Goal: Task Accomplishment & Management: Use online tool/utility

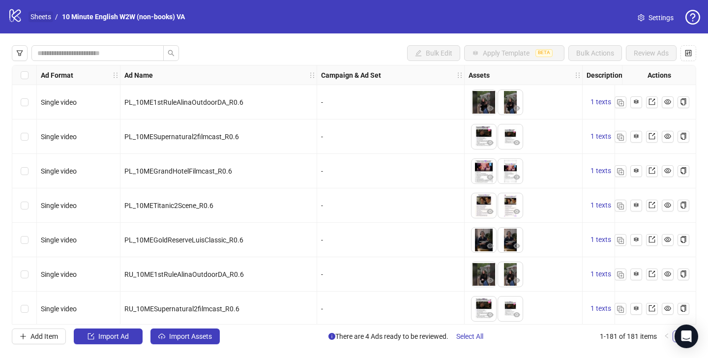
click at [50, 21] on link "Sheets" at bounding box center [41, 16] width 25 height 11
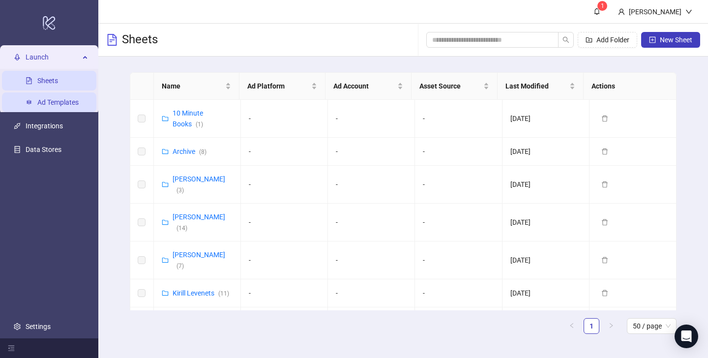
click at [69, 100] on link "Ad Templates" at bounding box center [57, 102] width 41 height 8
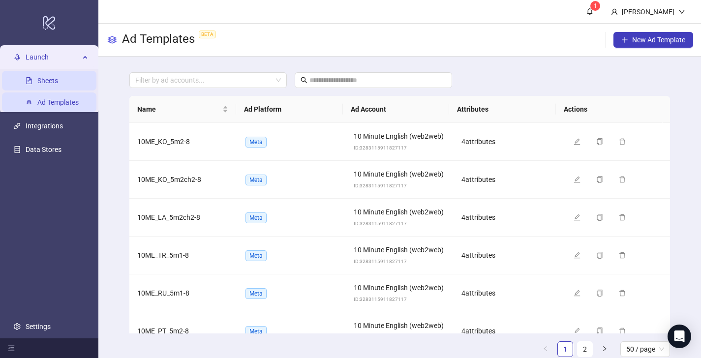
click at [56, 82] on link "Sheets" at bounding box center [47, 81] width 21 height 8
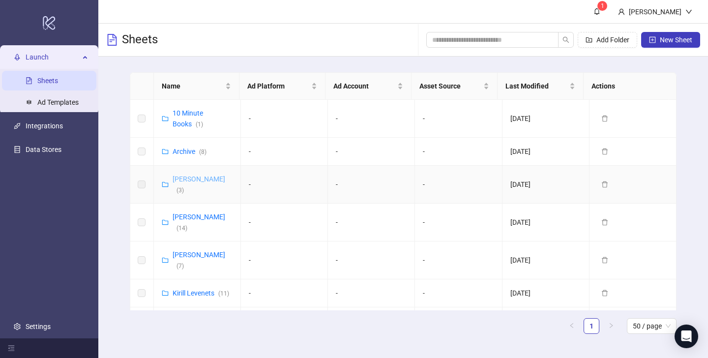
click at [189, 178] on link "[PERSON_NAME] ( 3 )" at bounding box center [199, 184] width 53 height 19
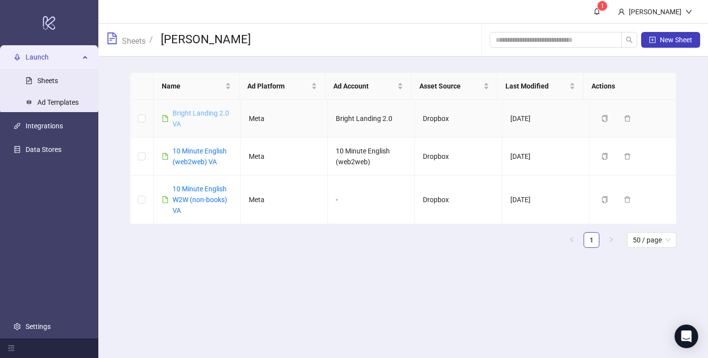
click at [200, 115] on link "Bright Landing 2.0 VA" at bounding box center [201, 118] width 57 height 19
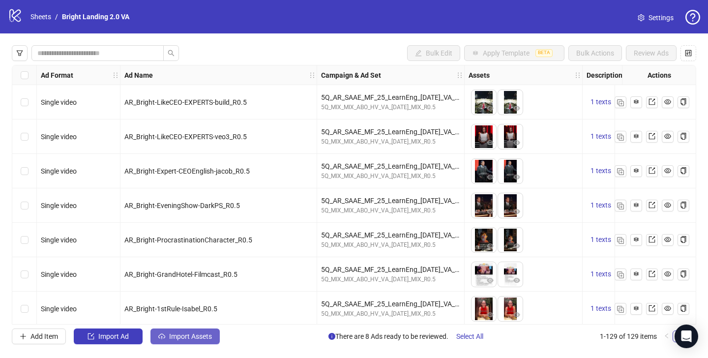
click at [182, 334] on span "Import Assets" at bounding box center [190, 337] width 43 height 8
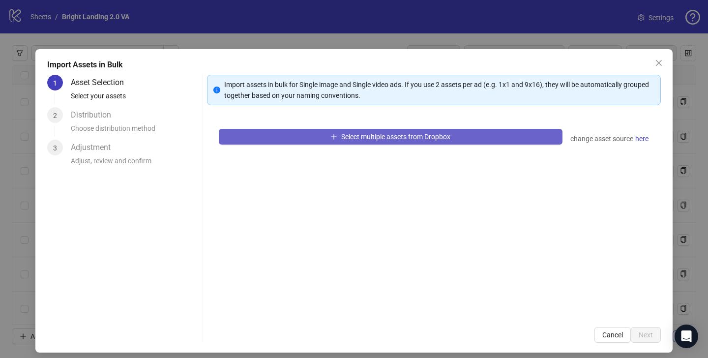
click at [346, 134] on span "Select multiple assets from Dropbox" at bounding box center [395, 137] width 109 height 8
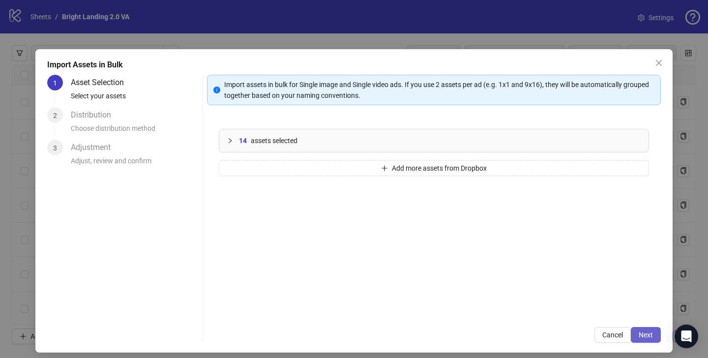
click at [639, 335] on span "Next" at bounding box center [646, 335] width 14 height 8
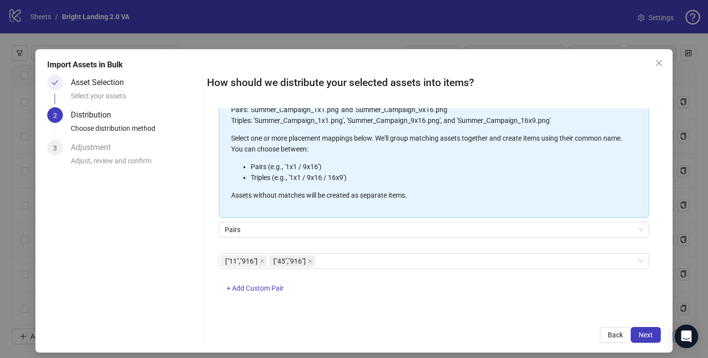
scroll to position [92, 0]
click at [633, 330] on button "Next" at bounding box center [646, 335] width 30 height 16
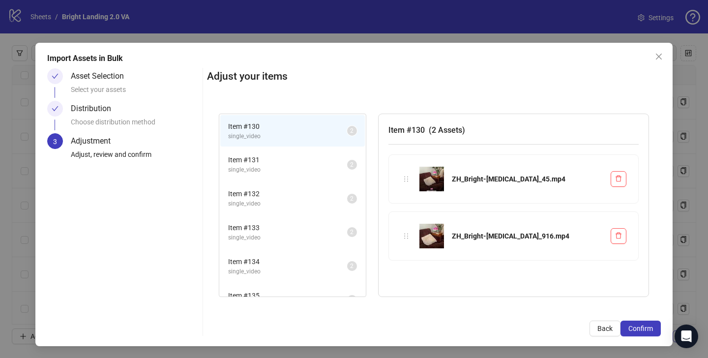
scroll to position [54, 0]
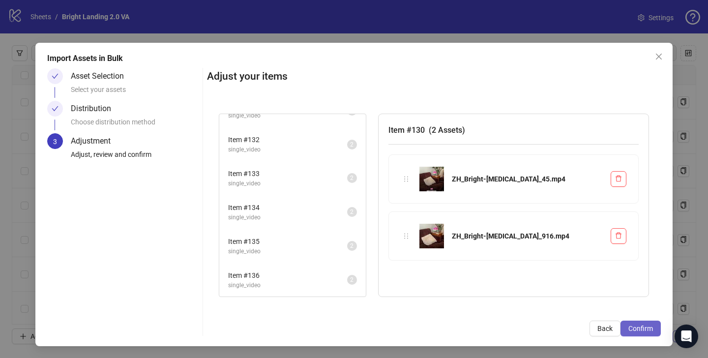
click at [629, 326] on span "Confirm" at bounding box center [641, 329] width 25 height 8
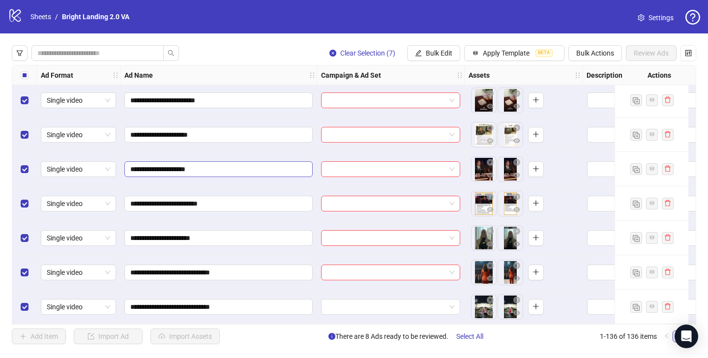
scroll to position [4449, 0]
click at [80, 167] on span "Single video" at bounding box center [78, 169] width 63 height 15
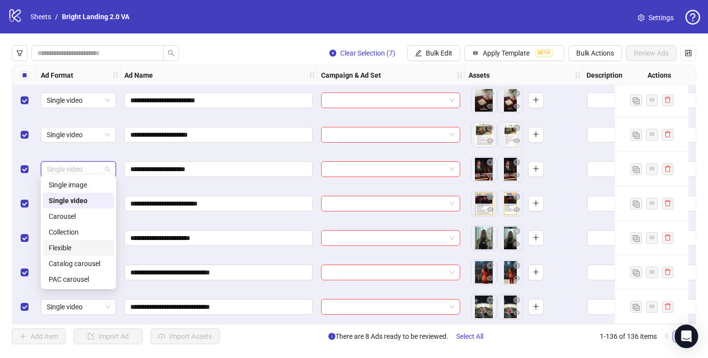
click at [79, 251] on div "Flexible" at bounding box center [79, 248] width 60 height 11
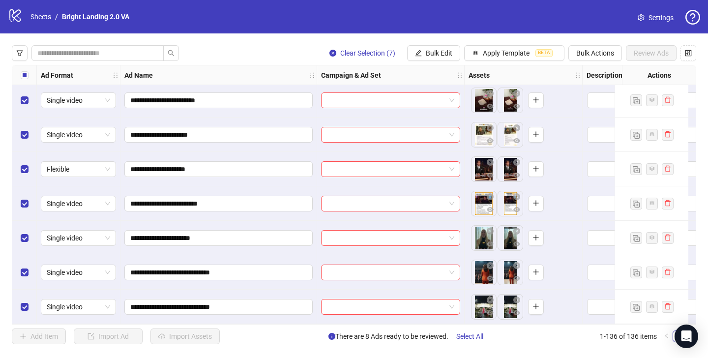
click at [436, 42] on div "**********" at bounding box center [354, 194] width 708 height 323
click at [431, 52] on span "Bulk Edit" at bounding box center [439, 53] width 27 height 8
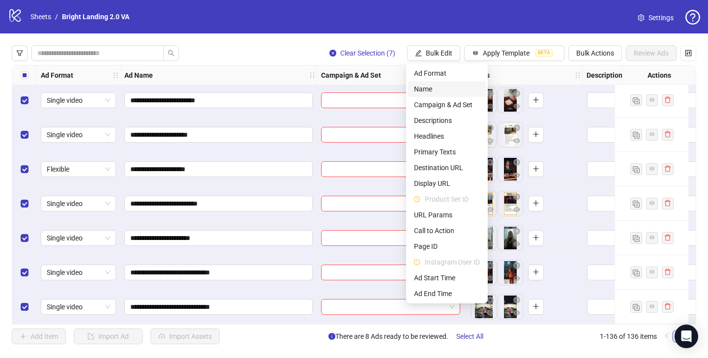
click at [441, 91] on span "Name" at bounding box center [447, 89] width 66 height 11
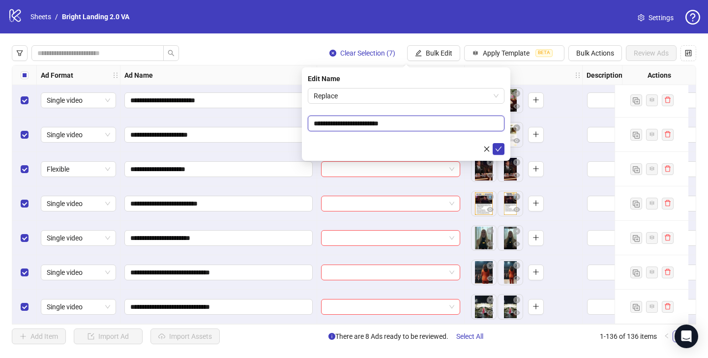
click at [423, 122] on input "**********" at bounding box center [406, 124] width 197 height 16
click at [424, 95] on span "Replace" at bounding box center [406, 96] width 185 height 15
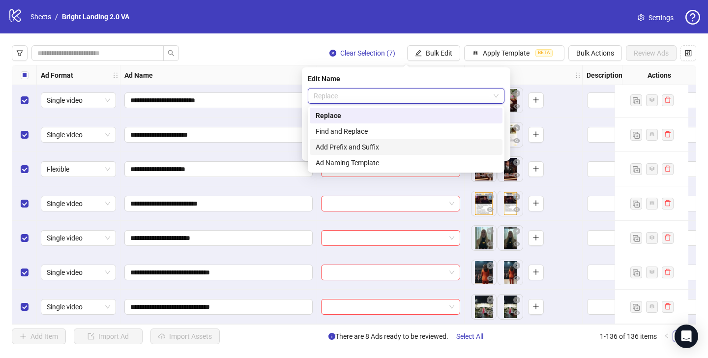
click at [413, 143] on div "Add Prefix and Suffix" at bounding box center [406, 147] width 181 height 11
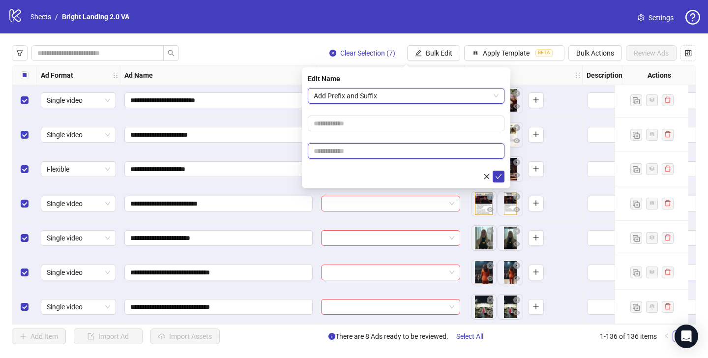
click at [407, 154] on input "text" at bounding box center [406, 151] width 197 height 16
type input "****"
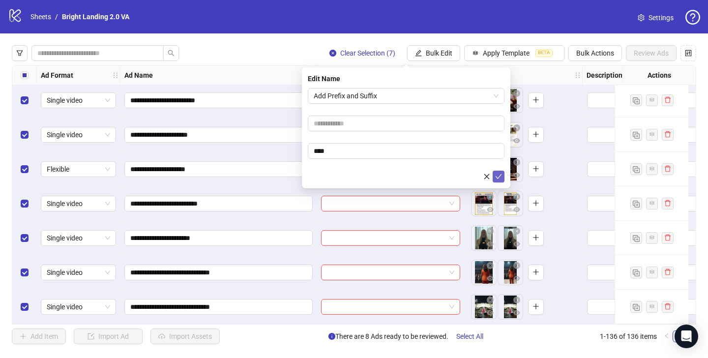
click at [497, 178] on icon "check" at bounding box center [498, 176] width 7 height 7
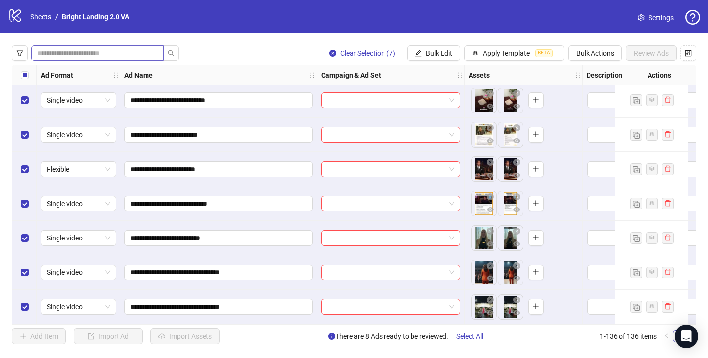
scroll to position [4381, 0]
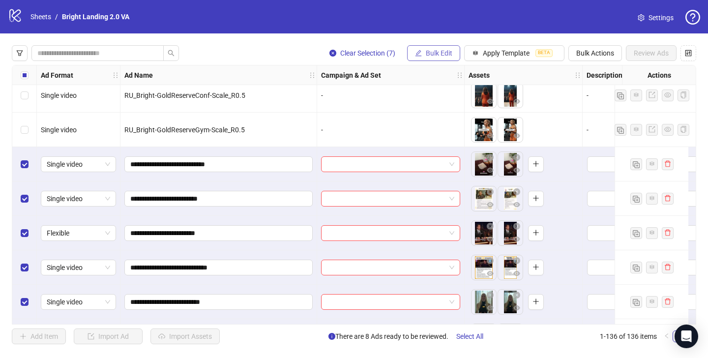
click at [448, 53] on span "Bulk Edit" at bounding box center [439, 53] width 27 height 8
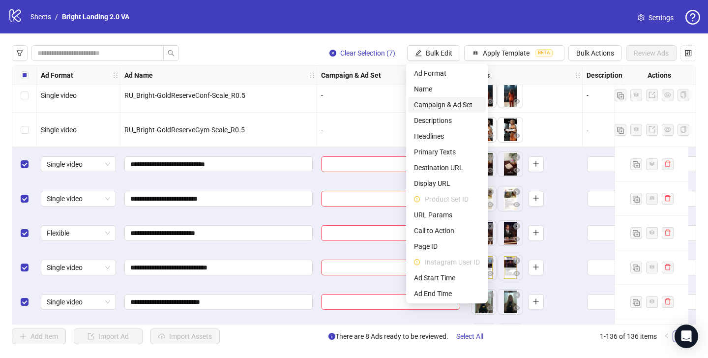
click at [449, 101] on span "Campaign & Ad Set" at bounding box center [447, 104] width 66 height 11
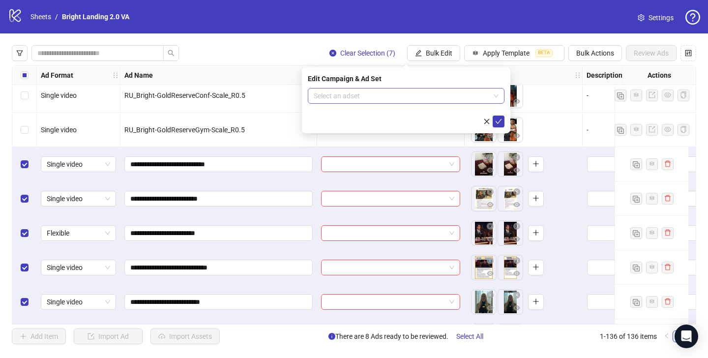
click at [418, 98] on input "search" at bounding box center [402, 96] width 176 height 15
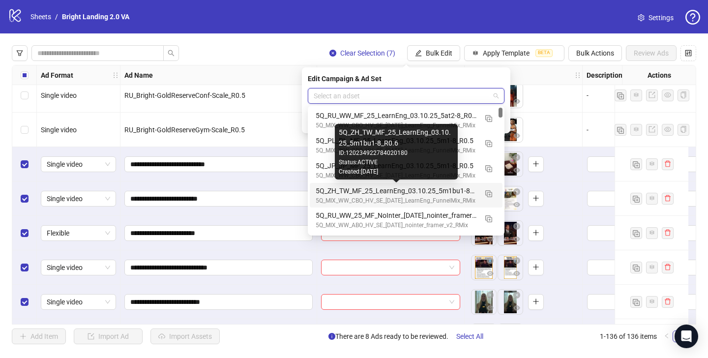
click at [404, 193] on div "5Q_ZH_TW_MF_25_LearnEng_03.10.25_5m1bu1-8_R0.6" at bounding box center [396, 190] width 161 height 11
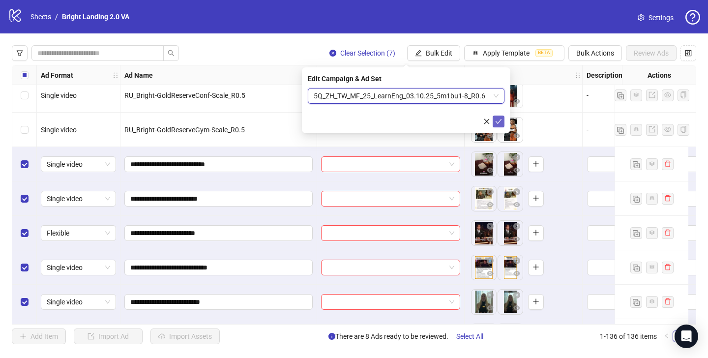
click at [496, 123] on icon "check" at bounding box center [498, 121] width 7 height 7
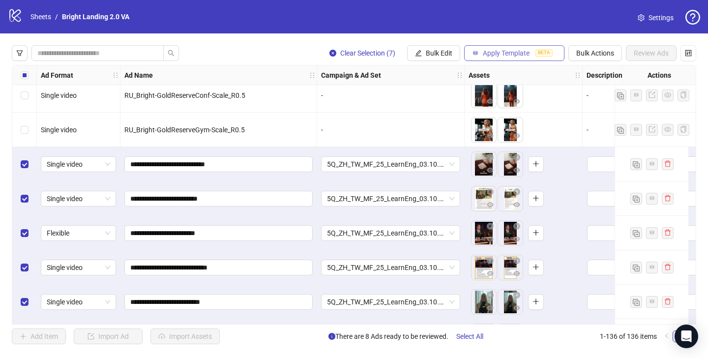
click at [498, 51] on span "Apply Template" at bounding box center [506, 53] width 47 height 8
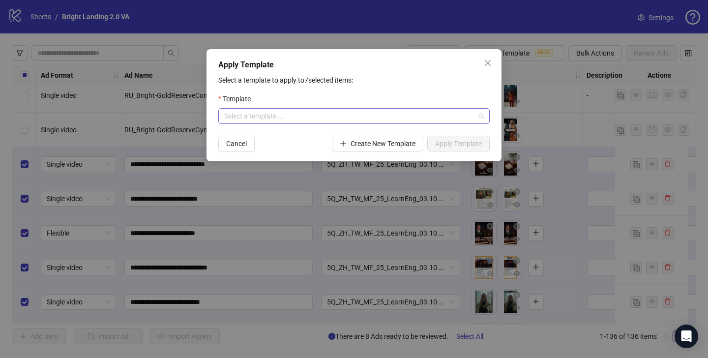
click at [366, 111] on input "search" at bounding box center [349, 116] width 251 height 15
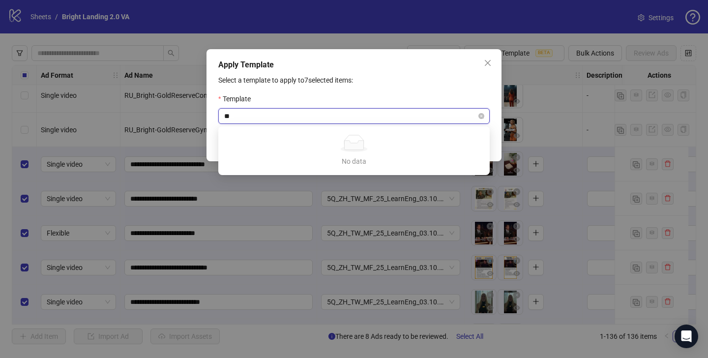
type input "*"
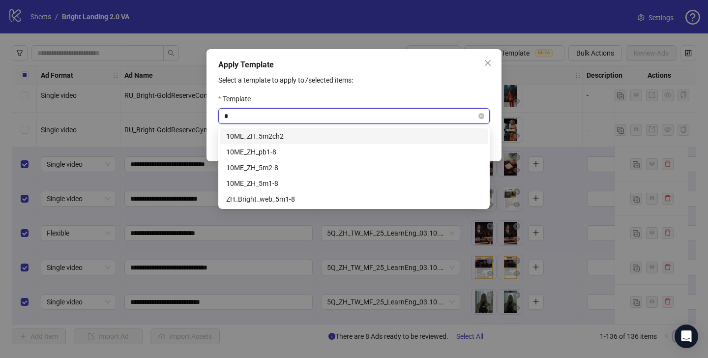
type input "**"
click at [315, 198] on div "ZH_Bright_web_5m1-8" at bounding box center [354, 199] width 256 height 11
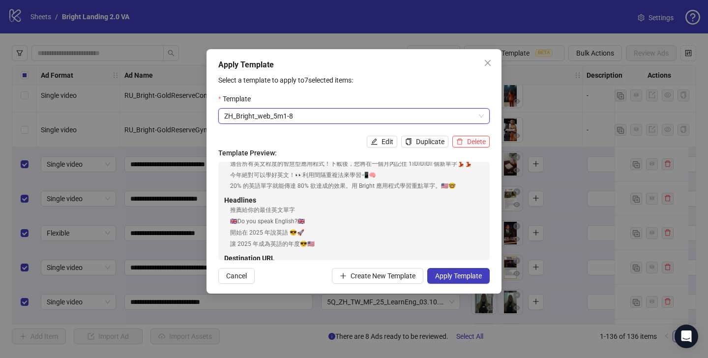
scroll to position [131, 0]
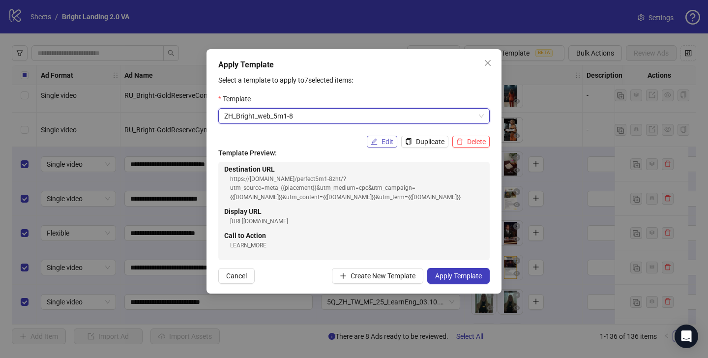
click at [382, 142] on span "Edit" at bounding box center [388, 142] width 12 height 8
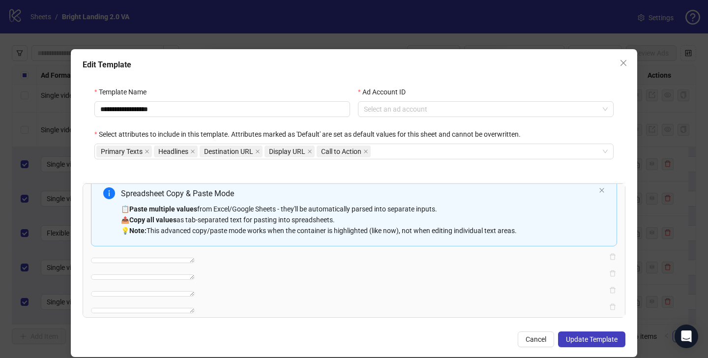
scroll to position [0, 0]
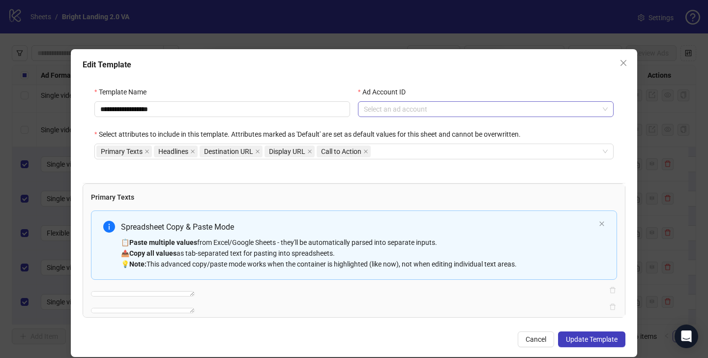
click at [401, 113] on input "Ad Account ID" at bounding box center [481, 109] width 235 height 15
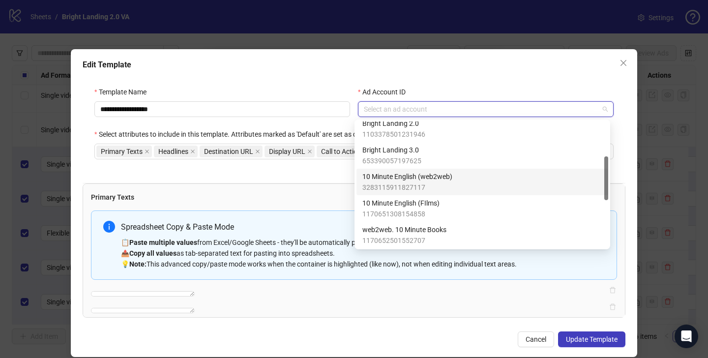
scroll to position [91, 0]
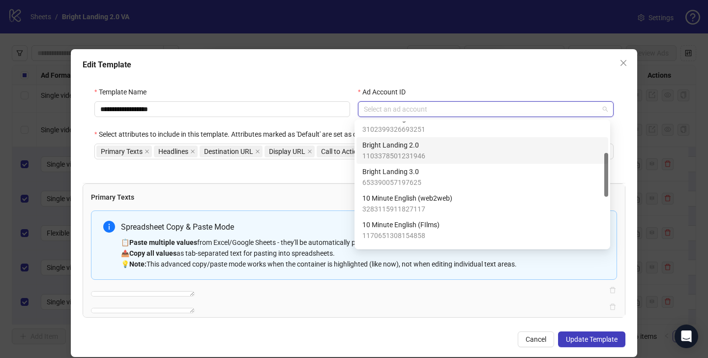
click at [393, 153] on span "1103378501231946" at bounding box center [394, 156] width 63 height 11
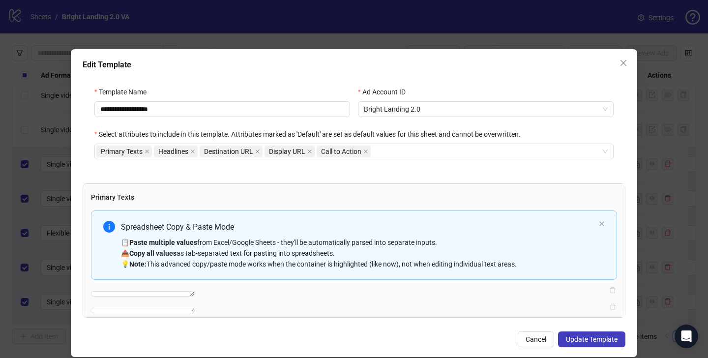
click at [425, 85] on div "**********" at bounding box center [354, 129] width 543 height 108
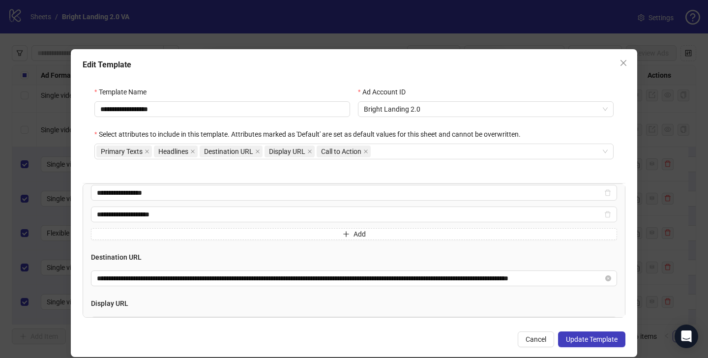
scroll to position [344, 0]
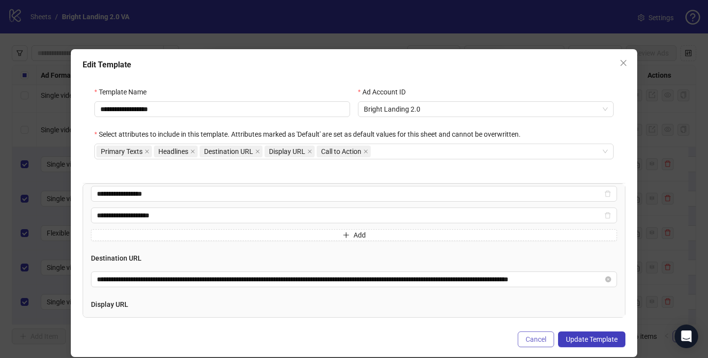
click at [526, 343] on button "Cancel" at bounding box center [536, 340] width 36 height 16
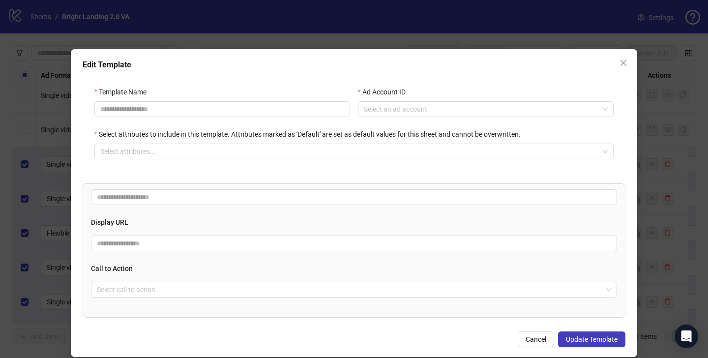
scroll to position [215, 0]
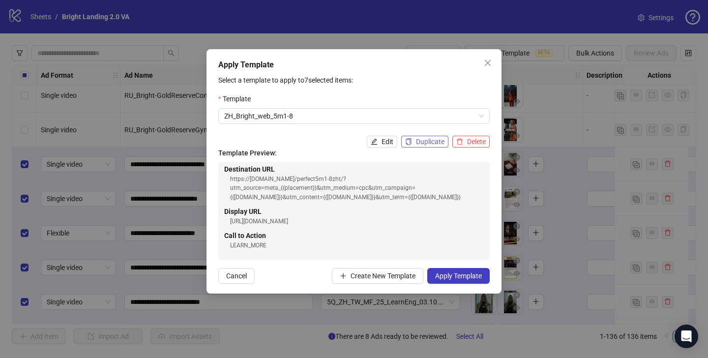
click at [424, 139] on span "Duplicate" at bounding box center [430, 142] width 29 height 8
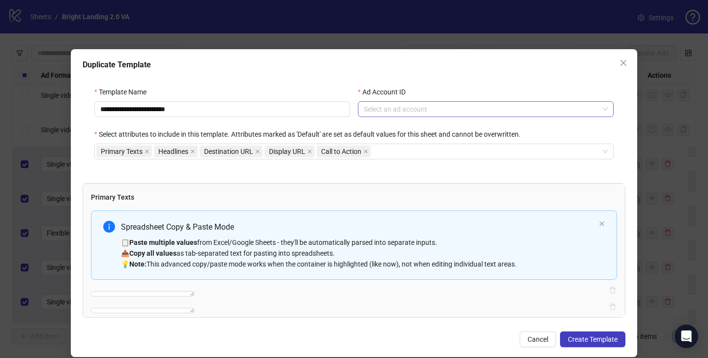
click at [374, 106] on input "Ad Account ID" at bounding box center [481, 109] width 235 height 15
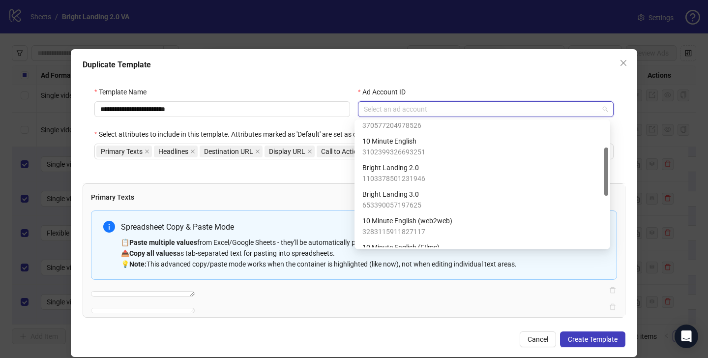
scroll to position [69, 0]
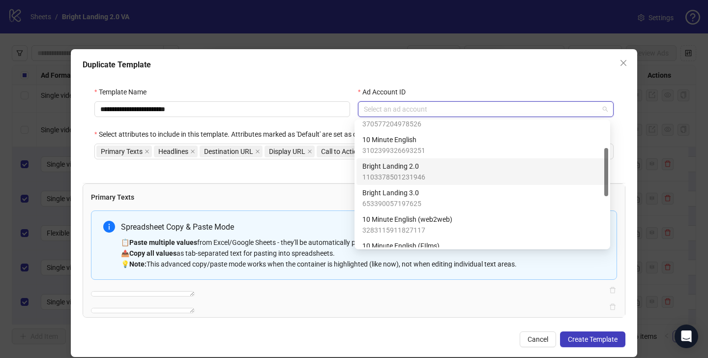
click at [393, 167] on span "Bright Landing 2.0" at bounding box center [394, 166] width 63 height 11
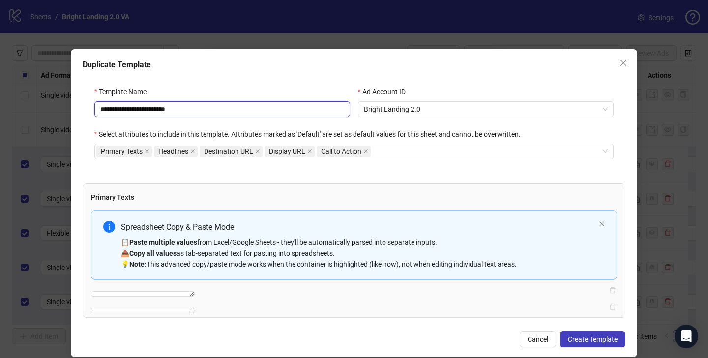
drag, startPoint x: 147, startPoint y: 107, endPoint x: 202, endPoint y: 103, distance: 55.2
click at [203, 104] on input "**********" at bounding box center [222, 109] width 256 height 16
paste input "text"
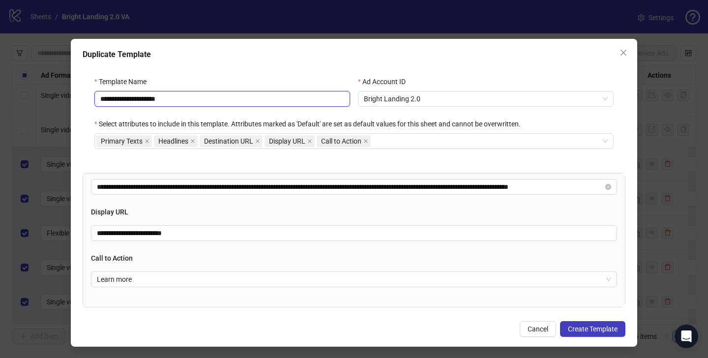
scroll to position [481, 0]
type input "**********"
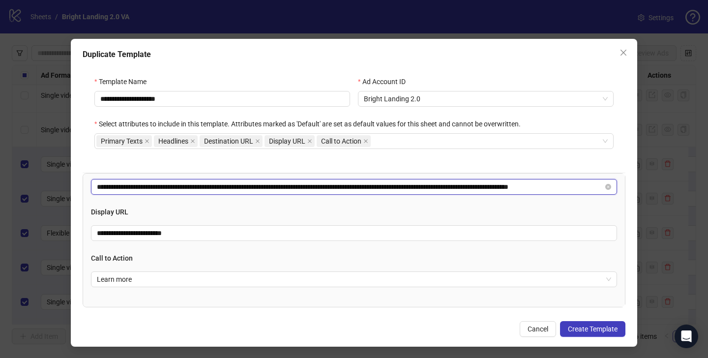
drag, startPoint x: 228, startPoint y: 211, endPoint x: 180, endPoint y: 208, distance: 48.8
click at [180, 192] on input "**********" at bounding box center [350, 187] width 507 height 11
click at [210, 192] on input "**********" at bounding box center [350, 187] width 507 height 11
drag, startPoint x: 228, startPoint y: 211, endPoint x: 31, endPoint y: 186, distance: 198.3
click at [31, 186] on div "**********" at bounding box center [354, 179] width 708 height 358
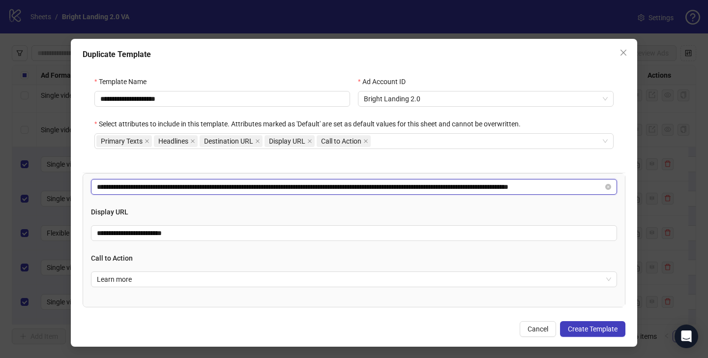
paste input "text"
paste input "***"
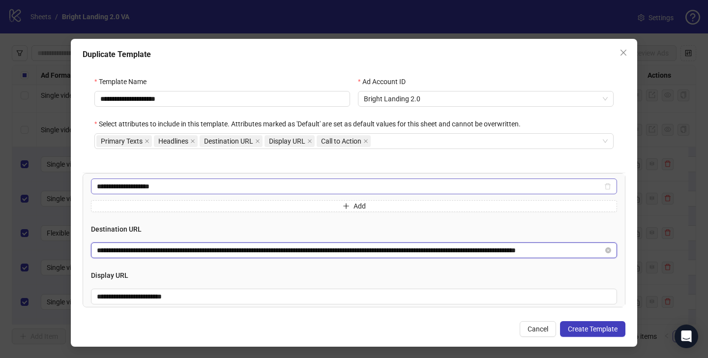
scroll to position [356, 0]
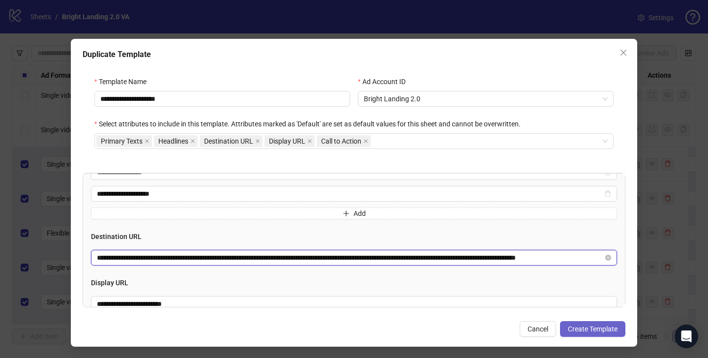
type input "**********"
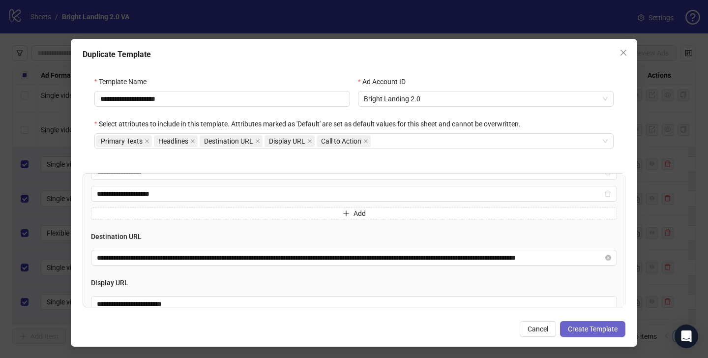
click at [585, 329] on span "Create Template" at bounding box center [593, 329] width 50 height 8
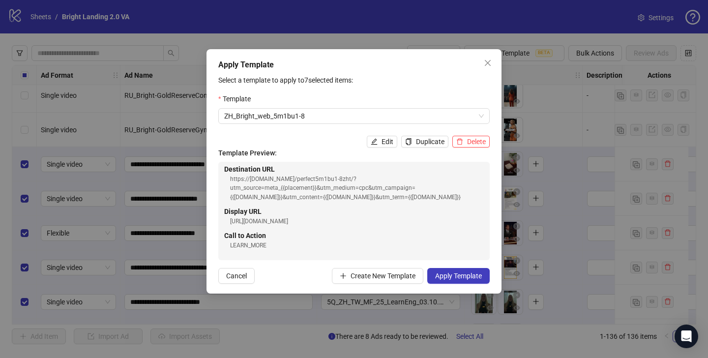
scroll to position [226, 0]
click at [468, 277] on span "Apply Template" at bounding box center [458, 276] width 47 height 8
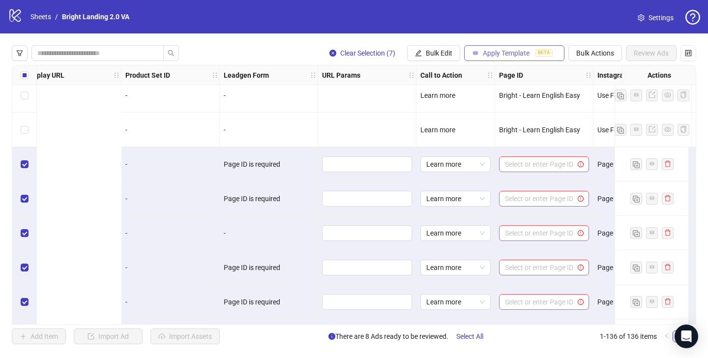
scroll to position [4381, 1379]
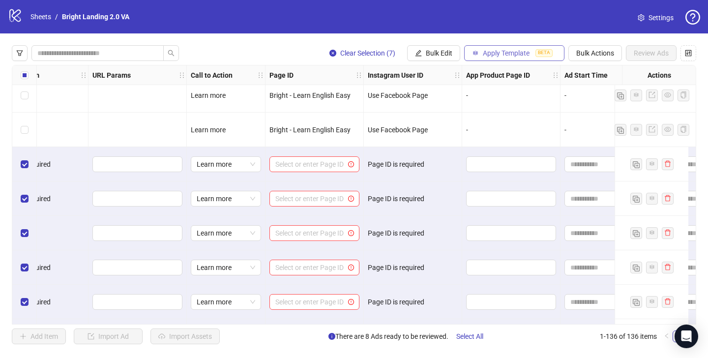
click at [486, 53] on span "Apply Template" at bounding box center [506, 53] width 47 height 8
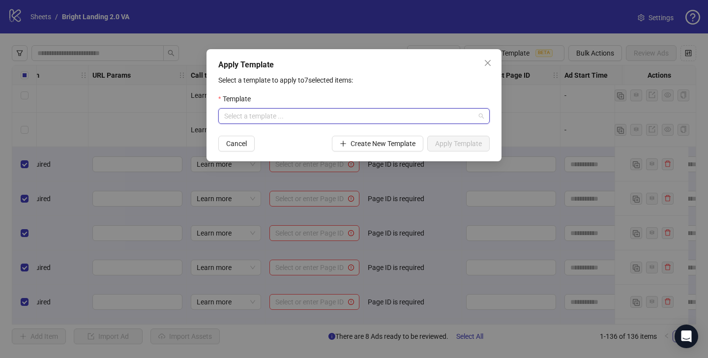
click at [338, 117] on input "search" at bounding box center [349, 116] width 251 height 15
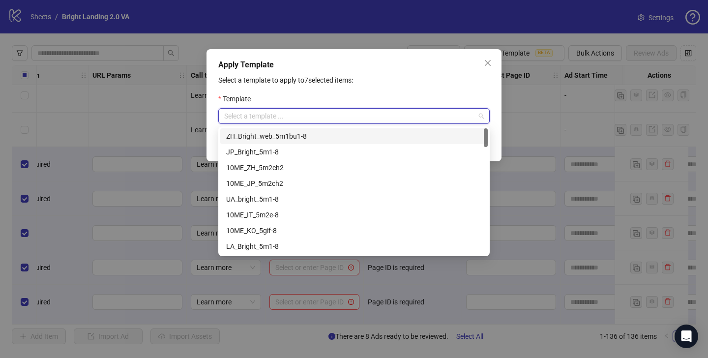
click at [332, 134] on div "ZH_Bright_web_5m1bu1-8" at bounding box center [354, 136] width 256 height 11
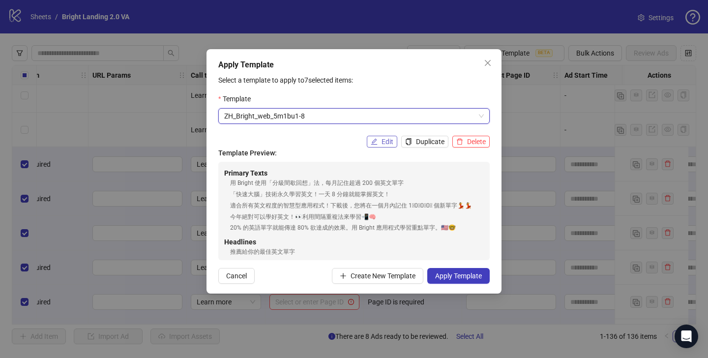
click at [394, 144] on button "Edit" at bounding box center [382, 142] width 31 height 12
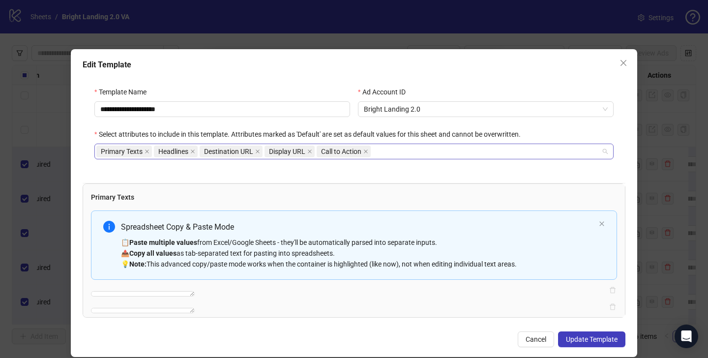
click at [391, 153] on div "Primary Texts Headlines Destination URL Display URL Call to Action" at bounding box center [348, 152] width 505 height 14
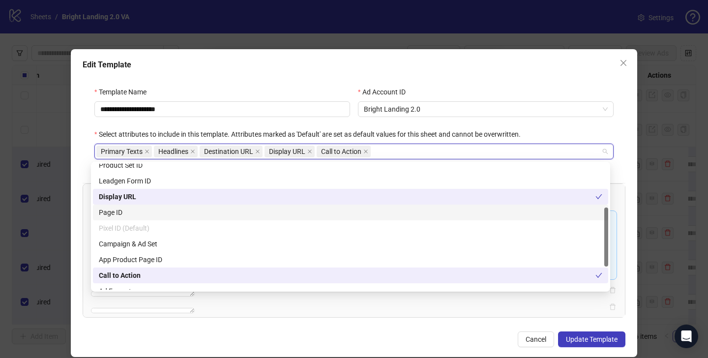
scroll to position [93, 0]
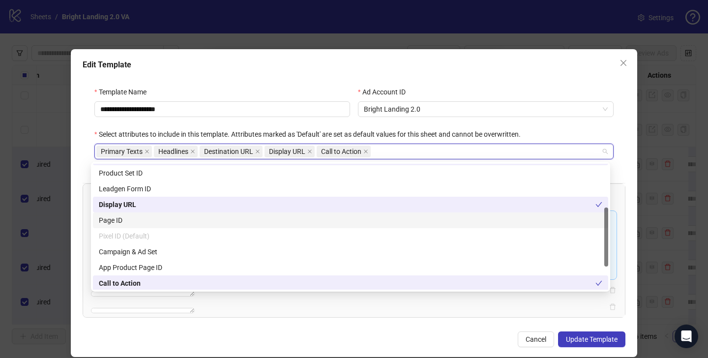
click at [337, 225] on div "Page ID" at bounding box center [351, 220] width 504 height 11
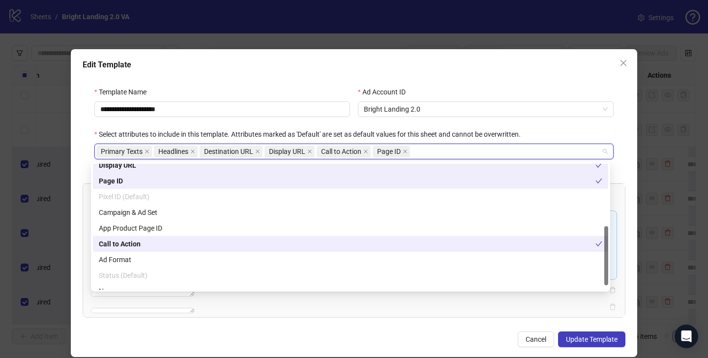
scroll to position [142, 0]
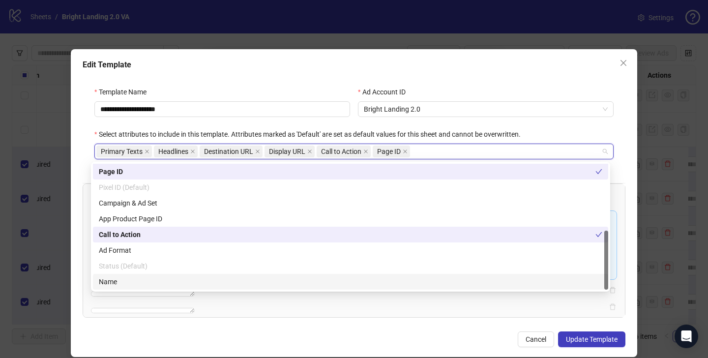
click at [434, 333] on div "Cancel Update Template" at bounding box center [354, 340] width 543 height 16
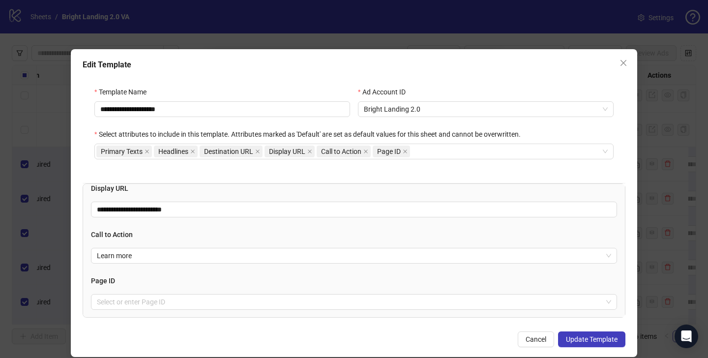
scroll to position [553, 0]
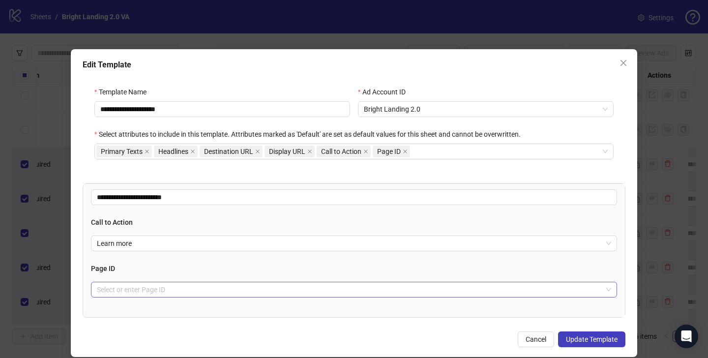
click at [361, 294] on input "search" at bounding box center [350, 289] width 506 height 15
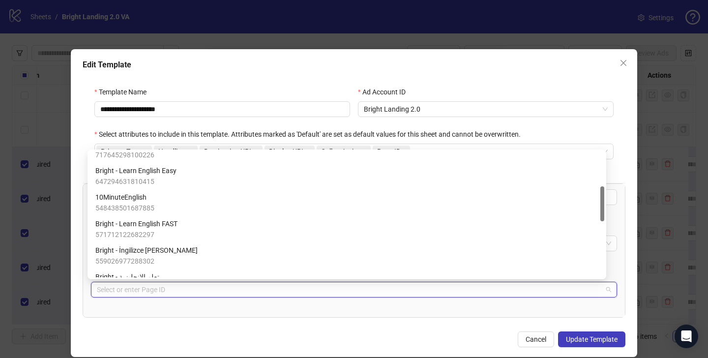
scroll to position [124, 0]
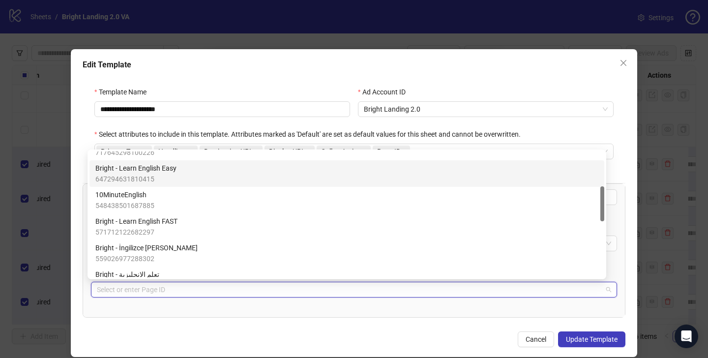
click at [340, 177] on div "Bright - Learn English Easy 647294631810415" at bounding box center [346, 174] width 503 height 22
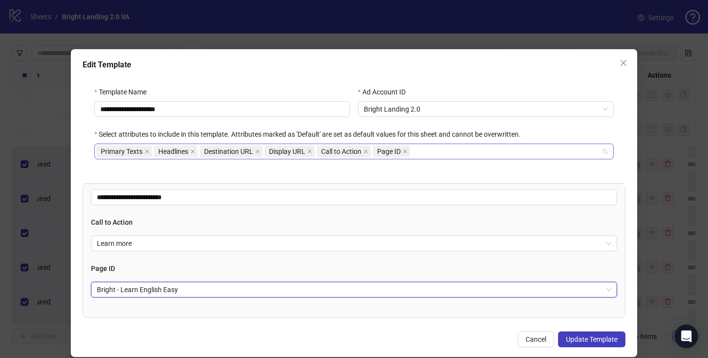
click at [420, 148] on div "Primary Texts Headlines Destination URL Display URL Call to Action Page ID" at bounding box center [348, 152] width 505 height 14
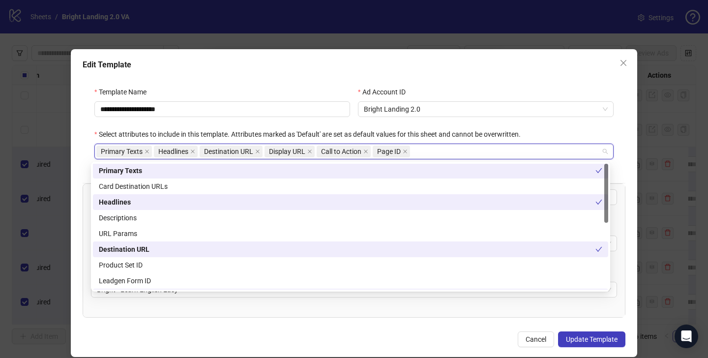
scroll to position [0, 0]
click at [469, 338] on div "Cancel Update Template" at bounding box center [354, 340] width 543 height 16
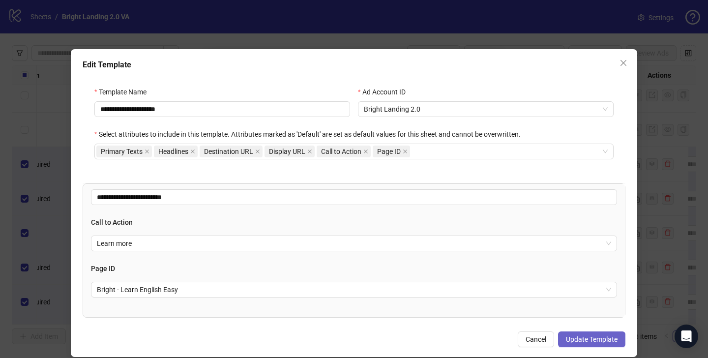
click at [603, 337] on span "Update Template" at bounding box center [592, 340] width 52 height 8
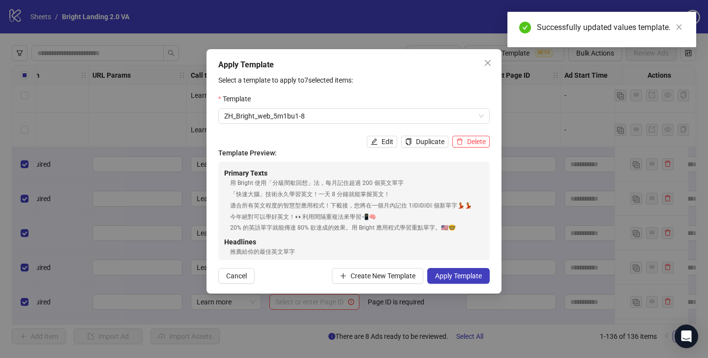
scroll to position [358, 0]
click at [464, 275] on span "Apply Template" at bounding box center [458, 276] width 47 height 8
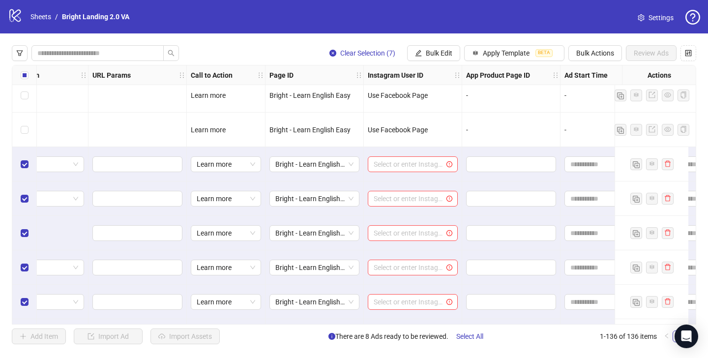
scroll to position [4381, 1400]
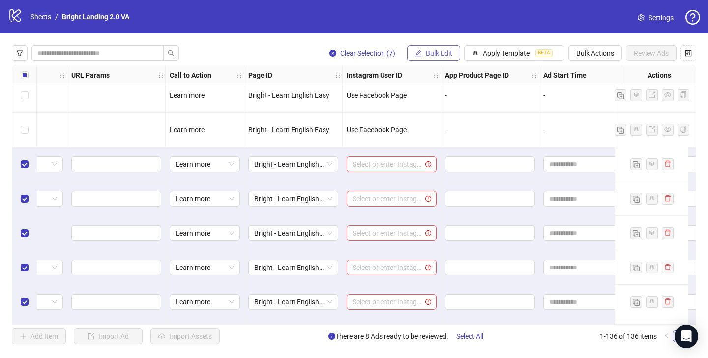
click at [435, 50] on span "Bulk Edit" at bounding box center [439, 53] width 27 height 8
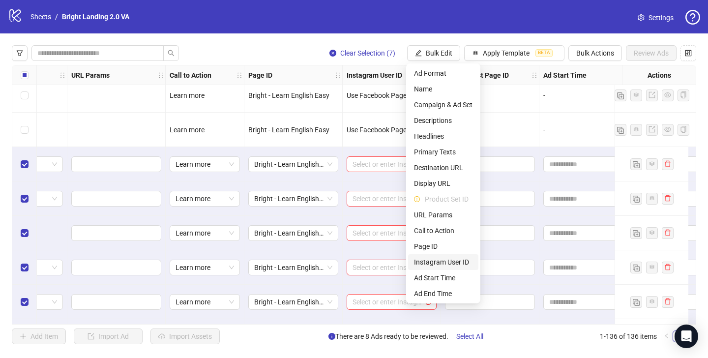
click at [437, 261] on span "Instagram User ID" at bounding box center [443, 262] width 59 height 11
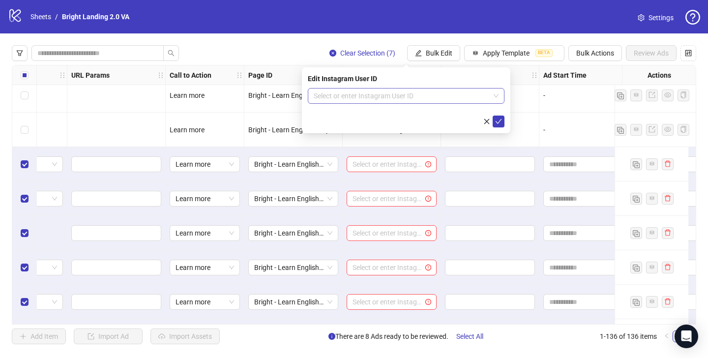
click at [394, 97] on input "search" at bounding box center [402, 96] width 176 height 15
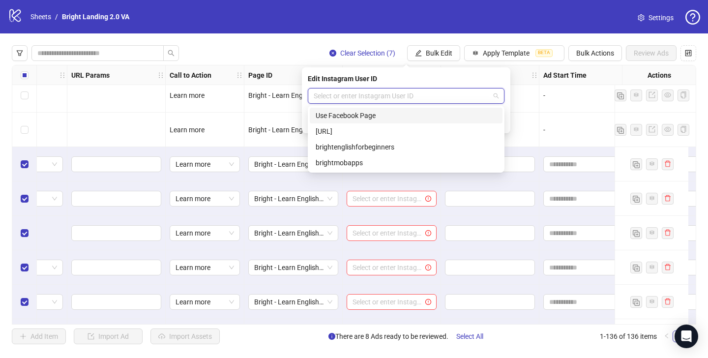
click at [389, 116] on div "Use Facebook Page" at bounding box center [406, 115] width 181 height 11
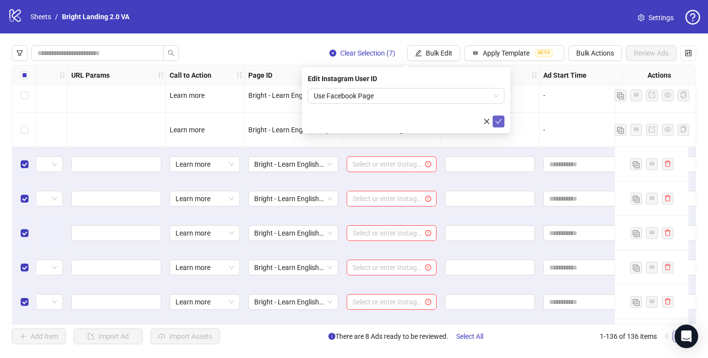
click at [502, 122] on icon "check" at bounding box center [498, 121] width 7 height 7
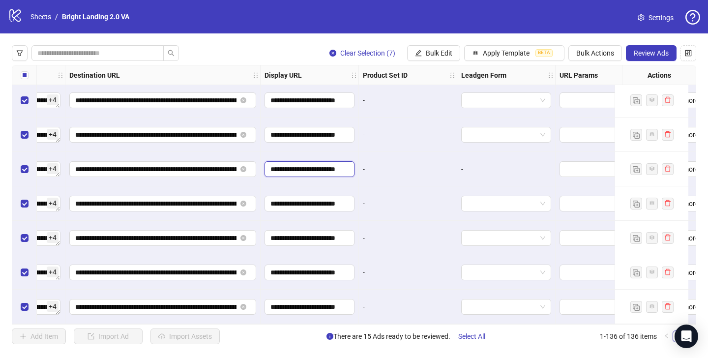
scroll to position [0, 5]
drag, startPoint x: 291, startPoint y: 165, endPoint x: 359, endPoint y: 164, distance: 67.9
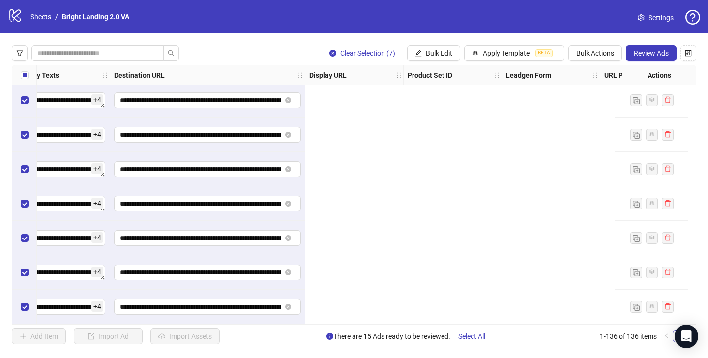
scroll to position [4449, 0]
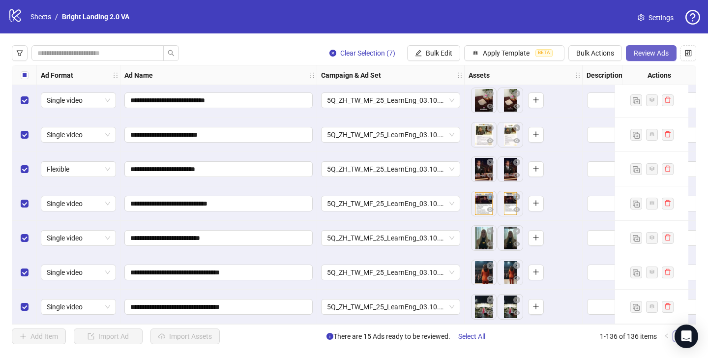
click at [645, 47] on button "Review Ads" at bounding box center [651, 53] width 51 height 16
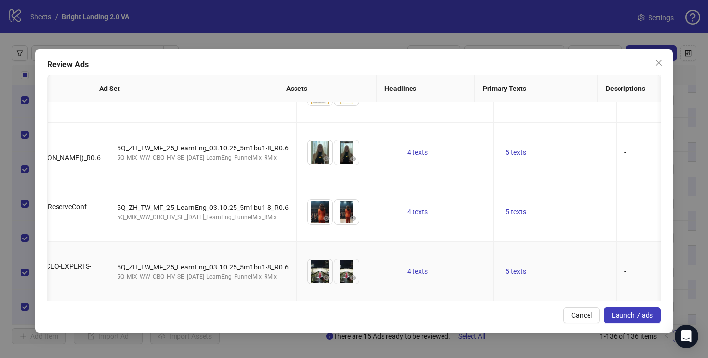
scroll to position [0, 54]
click at [622, 314] on span "Launch 7 ads" at bounding box center [632, 315] width 41 height 8
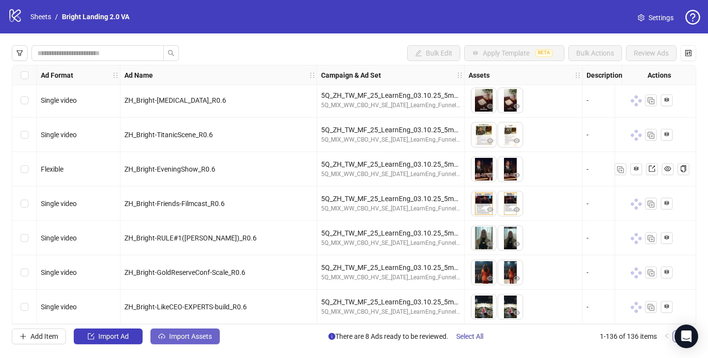
click at [170, 332] on button "Import Assets" at bounding box center [185, 337] width 69 height 16
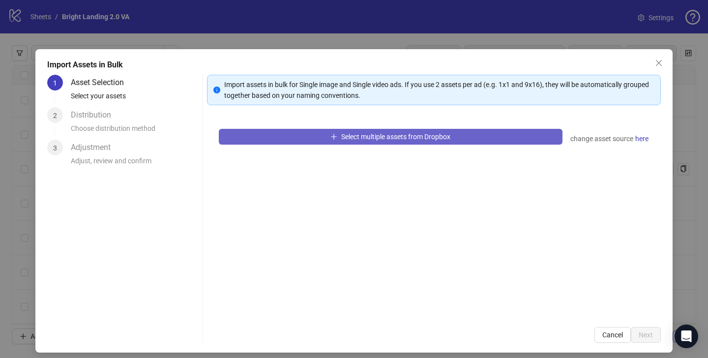
click at [341, 141] on span "Select multiple assets from Dropbox" at bounding box center [395, 137] width 109 height 8
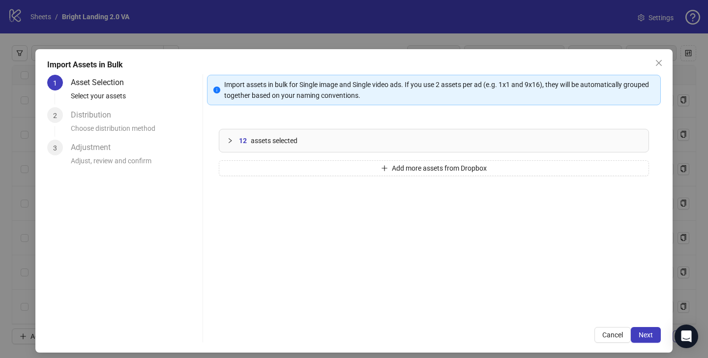
scroll to position [6, 0]
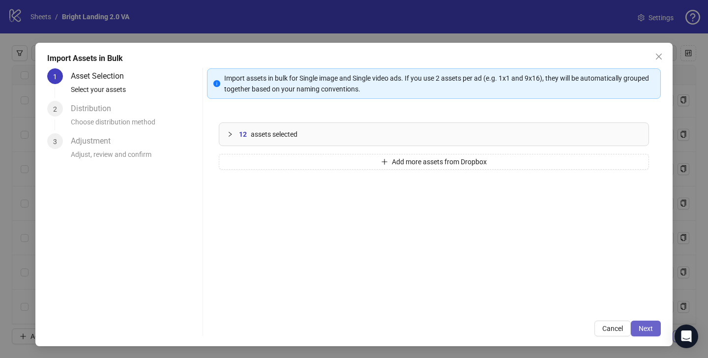
click at [639, 327] on span "Next" at bounding box center [646, 329] width 14 height 8
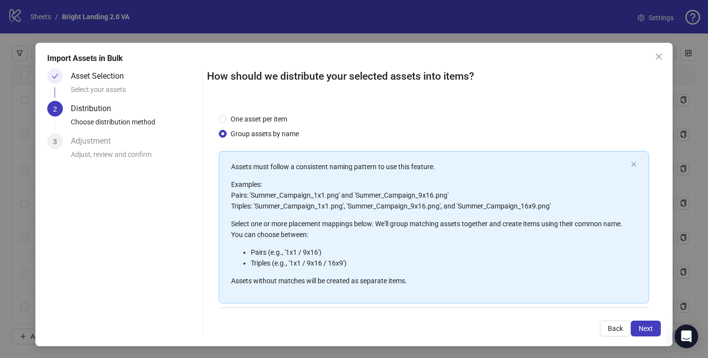
scroll to position [92, 0]
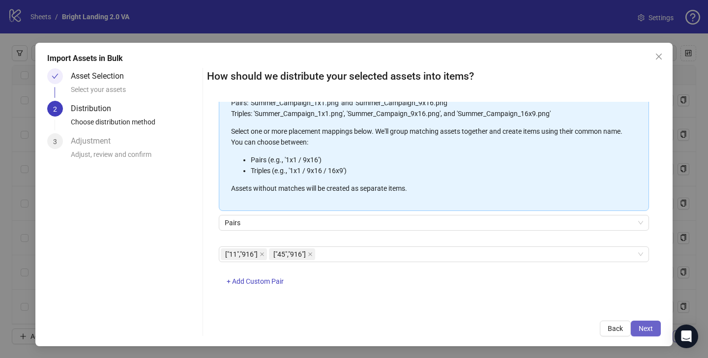
click at [640, 331] on span "Next" at bounding box center [646, 329] width 14 height 8
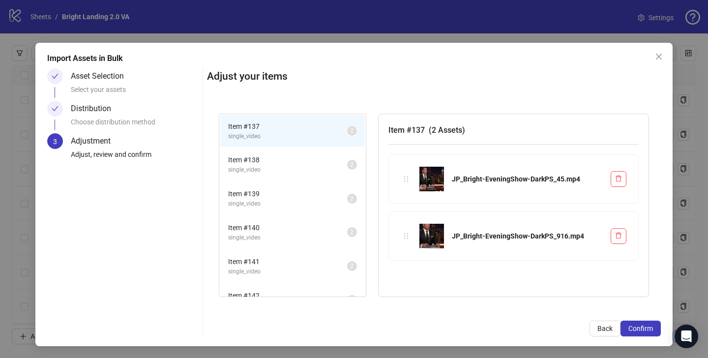
scroll to position [20, 0]
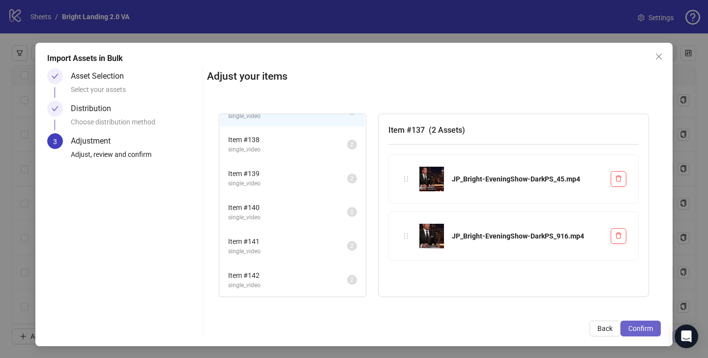
click at [629, 325] on span "Confirm" at bounding box center [641, 329] width 25 height 8
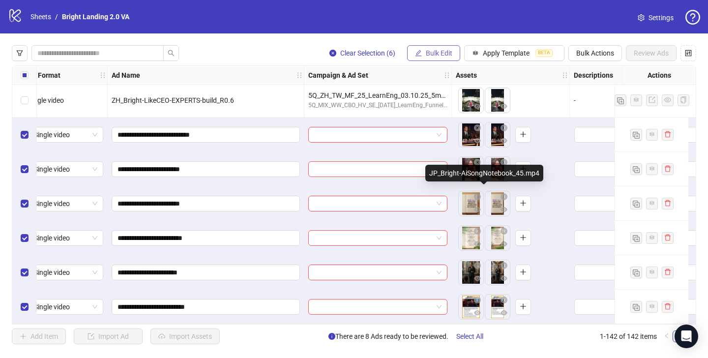
scroll to position [4655, 0]
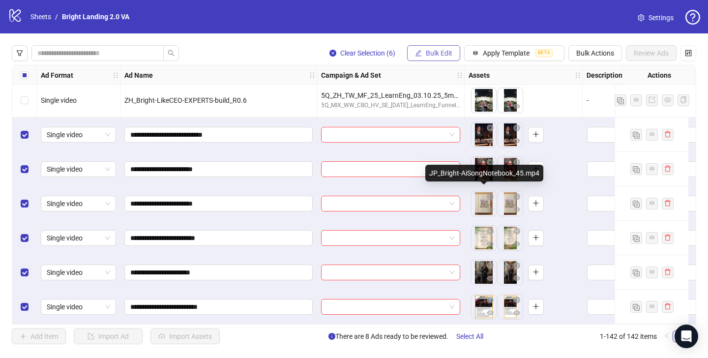
click at [445, 52] on span "Bulk Edit" at bounding box center [439, 53] width 27 height 8
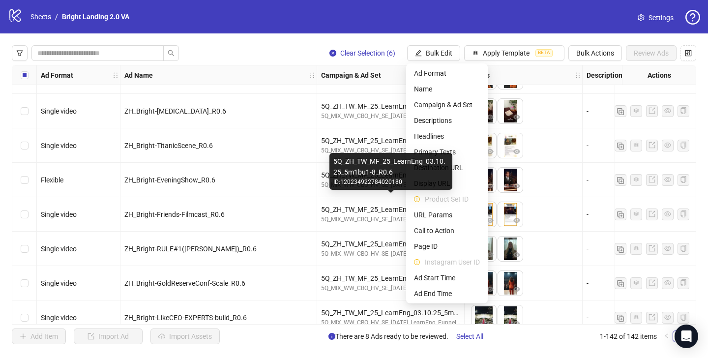
scroll to position [4478, 0]
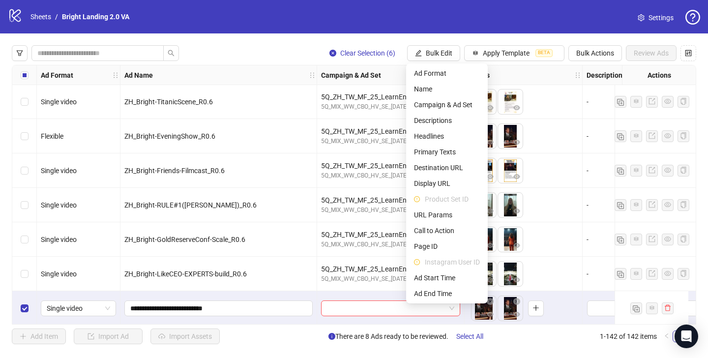
click at [407, 24] on div "logo/logo-mobile Sheets / Bright Landing 2.0 VA Settings" at bounding box center [354, 17] width 693 height 18
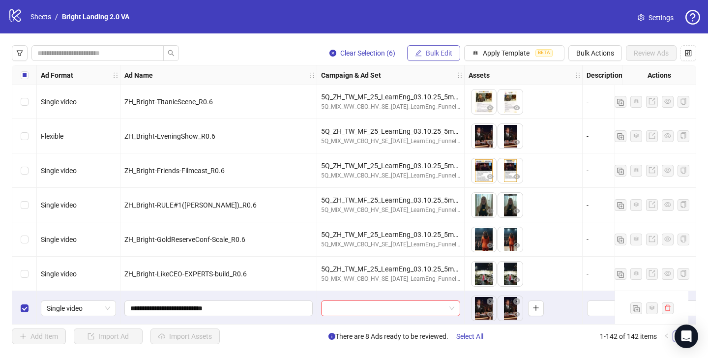
click at [431, 53] on span "Bulk Edit" at bounding box center [439, 53] width 27 height 8
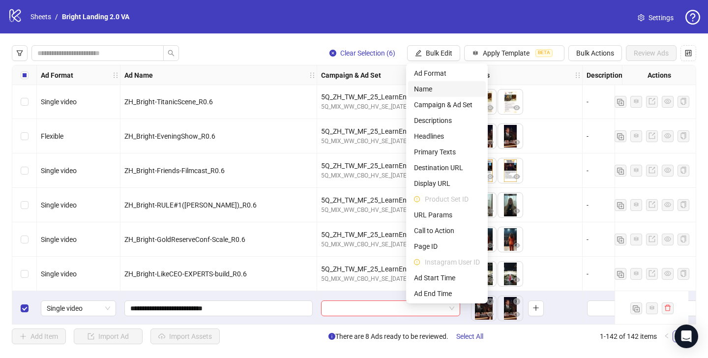
click at [418, 89] on span "Name" at bounding box center [447, 89] width 66 height 11
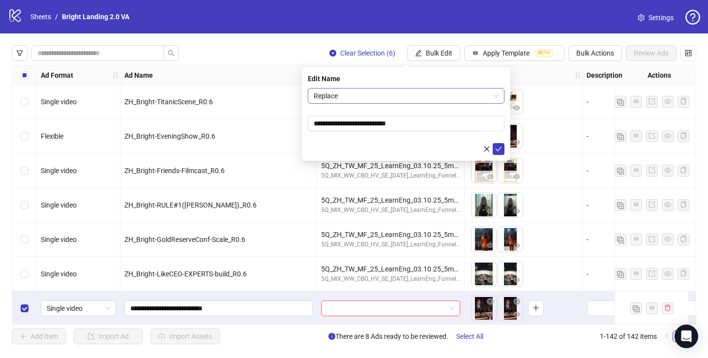
click at [409, 94] on span "Replace" at bounding box center [406, 96] width 185 height 15
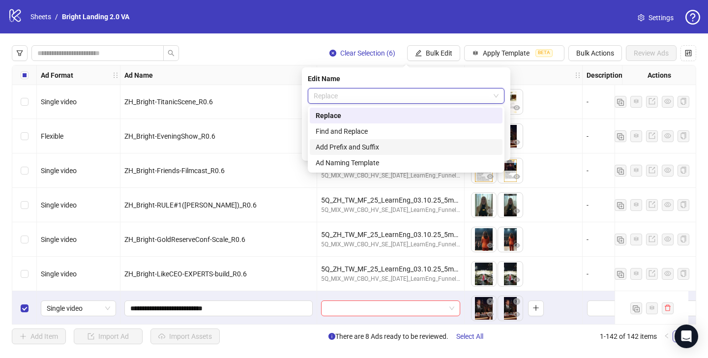
click at [403, 142] on div "Add Prefix and Suffix" at bounding box center [406, 147] width 181 height 11
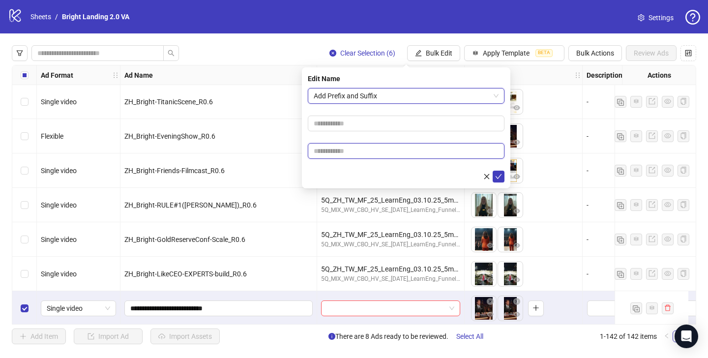
click at [408, 143] on input "text" at bounding box center [406, 151] width 197 height 16
type input "****"
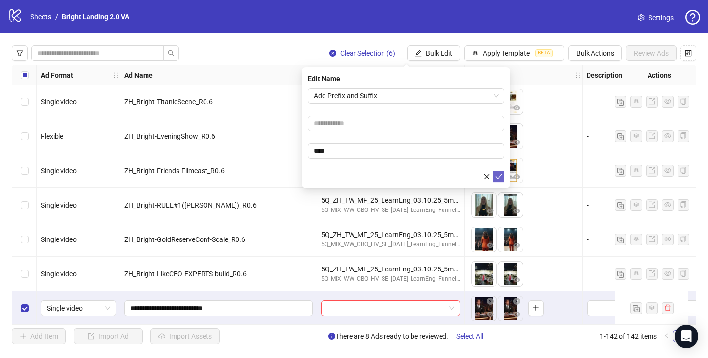
click at [498, 175] on icon "check" at bounding box center [498, 176] width 7 height 7
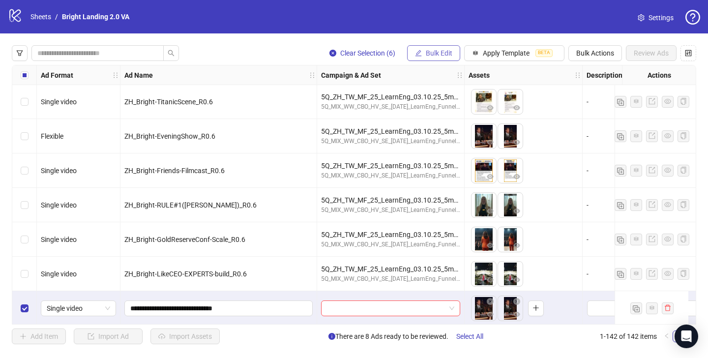
click at [446, 56] on span "Bulk Edit" at bounding box center [439, 53] width 27 height 8
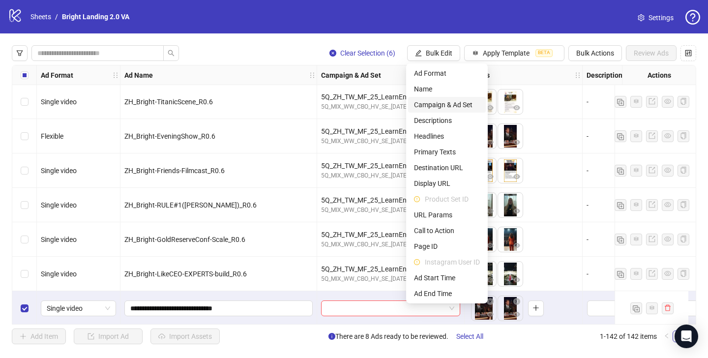
click at [445, 106] on span "Campaign & Ad Set" at bounding box center [447, 104] width 66 height 11
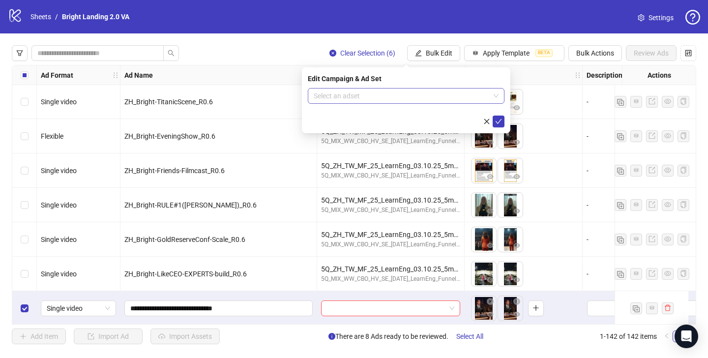
click at [424, 96] on input "search" at bounding box center [402, 96] width 176 height 15
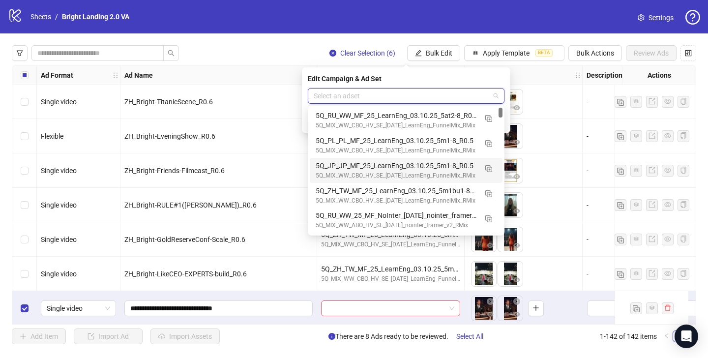
click at [413, 170] on div "5Q_JP_JP_MF_25_LearnEng_03.10.25_5m1-8_R0.5" at bounding box center [396, 165] width 161 height 11
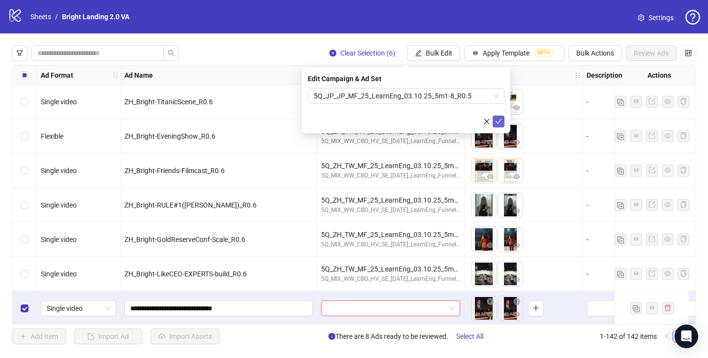
click at [496, 119] on icon "check" at bounding box center [498, 121] width 7 height 7
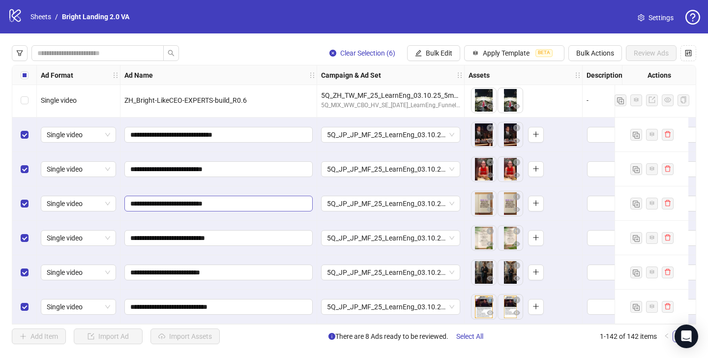
scroll to position [4655, 270]
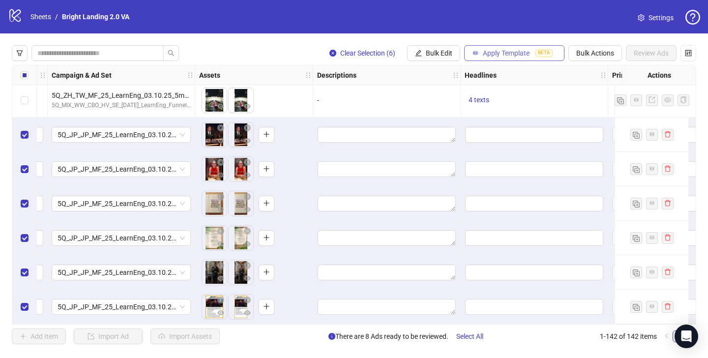
click at [516, 52] on span "Apply Template" at bounding box center [506, 53] width 47 height 8
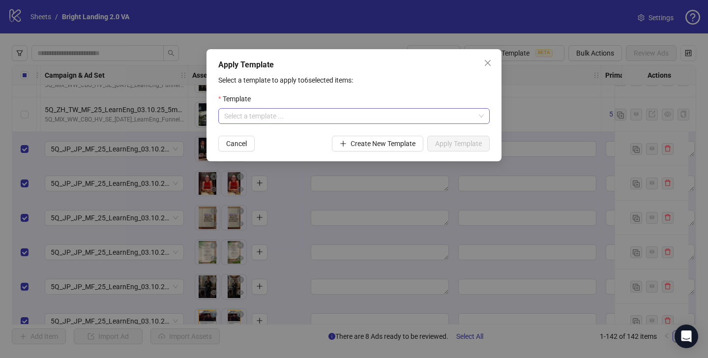
click at [400, 123] on div "Select a template ..." at bounding box center [354, 116] width 272 height 16
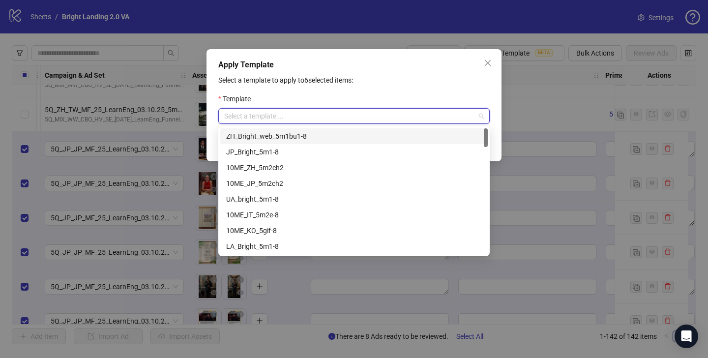
paste input "*******"
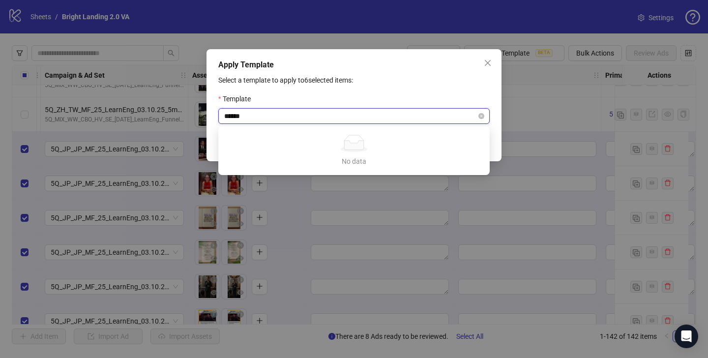
type input "*****"
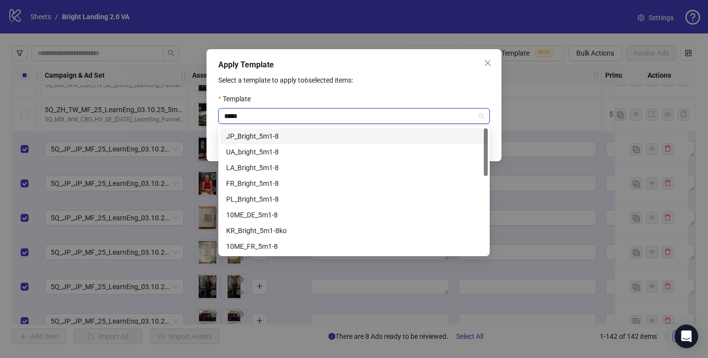
click at [350, 132] on div "JP_Bright_5m1-8" at bounding box center [354, 136] width 256 height 11
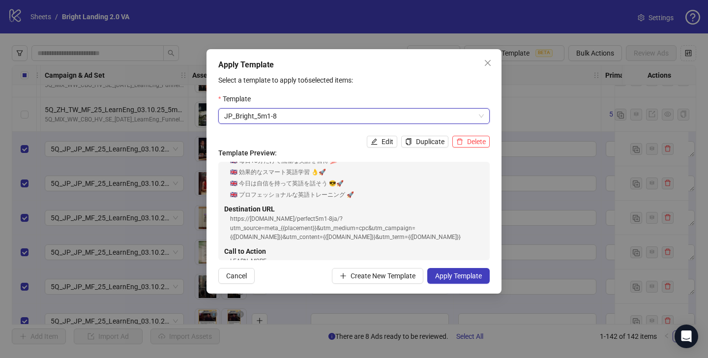
scroll to position [162, 0]
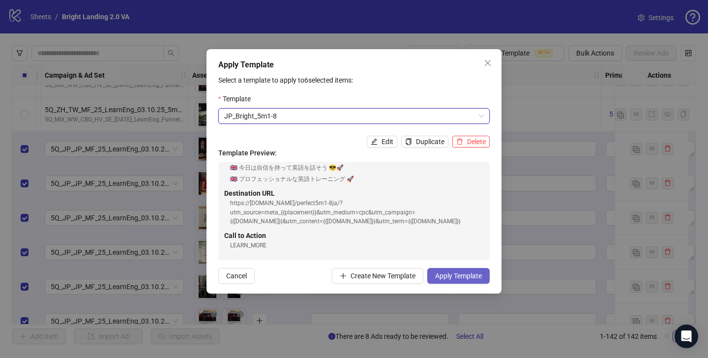
click at [468, 274] on span "Apply Template" at bounding box center [458, 276] width 47 height 8
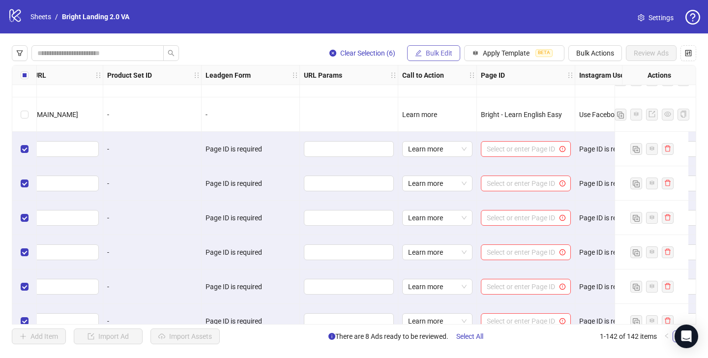
scroll to position [4637, 1285]
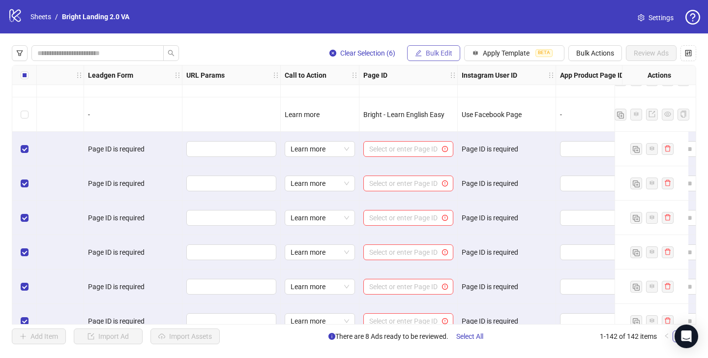
click at [431, 52] on span "Bulk Edit" at bounding box center [439, 53] width 27 height 8
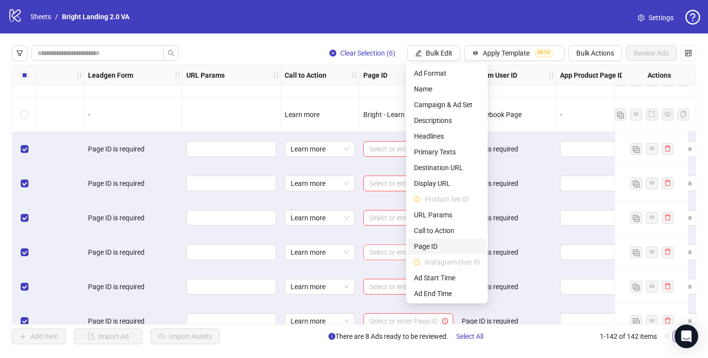
click at [441, 246] on span "Page ID" at bounding box center [447, 246] width 66 height 11
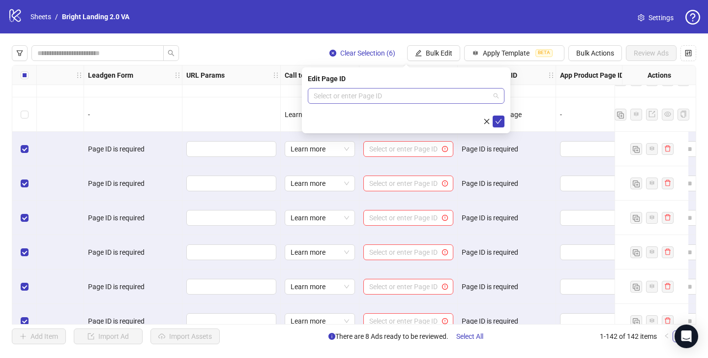
click at [447, 98] on input "search" at bounding box center [402, 96] width 176 height 15
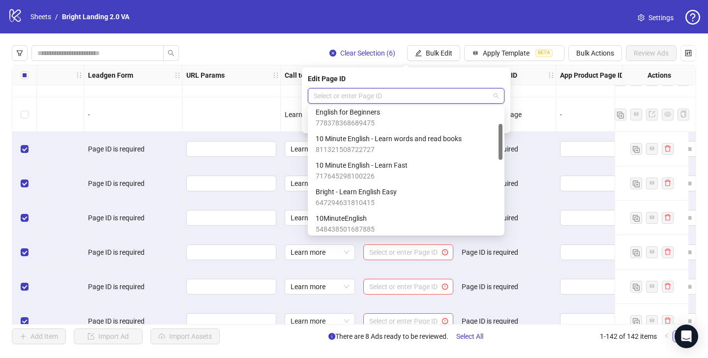
scroll to position [55, 0]
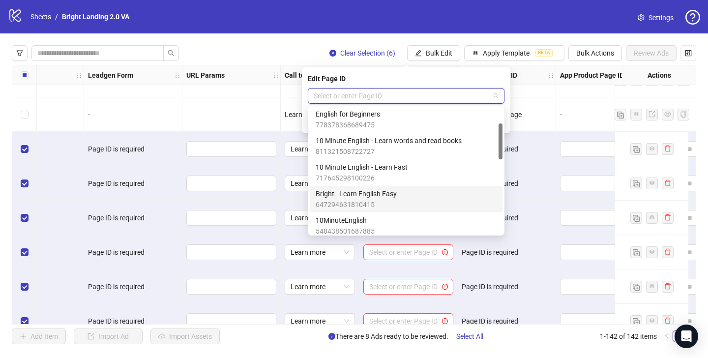
click at [429, 194] on div "Bright - Learn English Easy 647294631810415" at bounding box center [406, 199] width 181 height 22
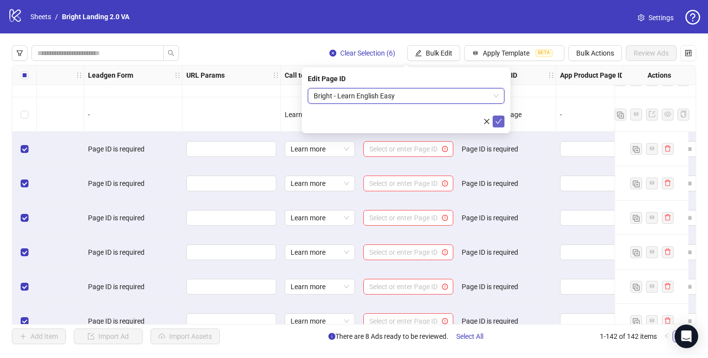
click at [497, 118] on icon "check" at bounding box center [498, 121] width 7 height 7
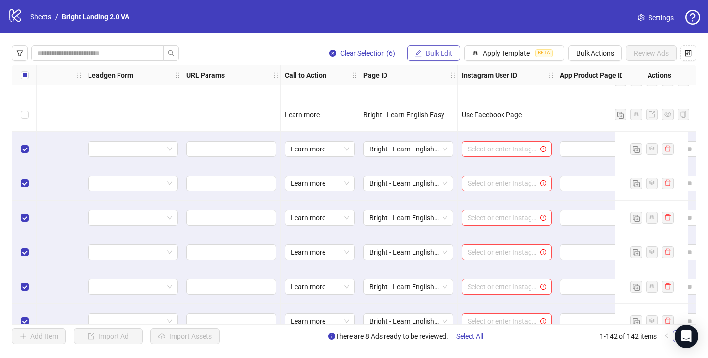
click at [438, 57] on span "Bulk Edit" at bounding box center [439, 53] width 27 height 8
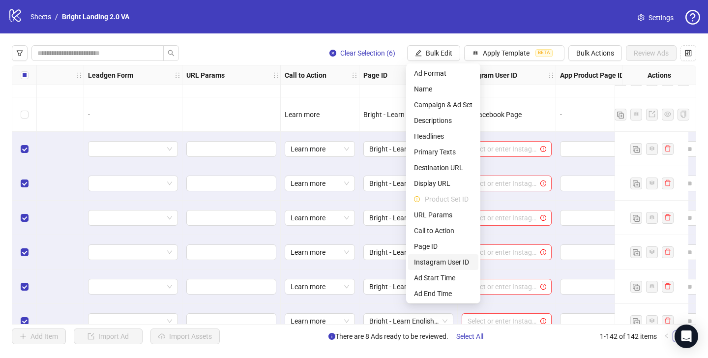
click at [443, 262] on span "Instagram User ID" at bounding box center [443, 262] width 59 height 11
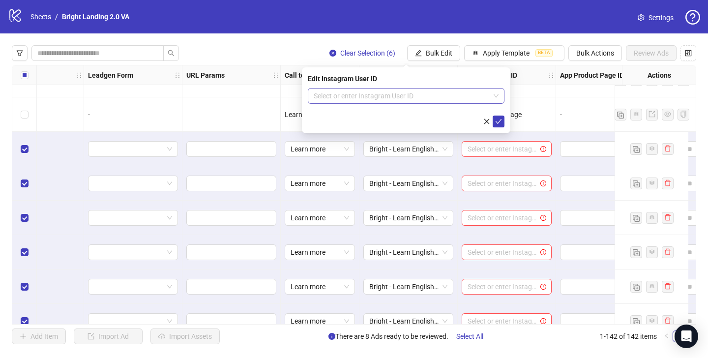
click at [424, 103] on div "Select or enter Instagram User ID" at bounding box center [406, 96] width 197 height 16
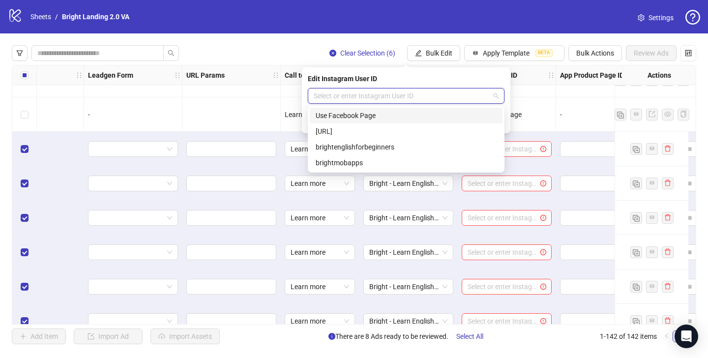
click at [419, 112] on div "Use Facebook Page" at bounding box center [406, 115] width 181 height 11
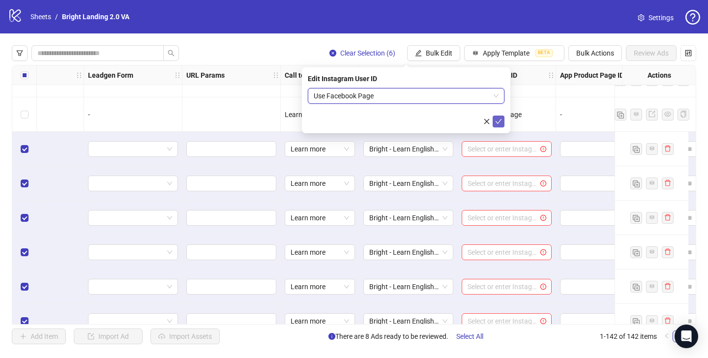
click at [498, 120] on icon "check" at bounding box center [498, 121] width 7 height 7
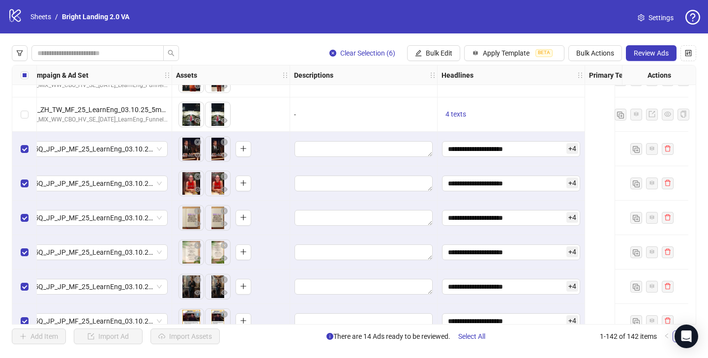
scroll to position [4637, 0]
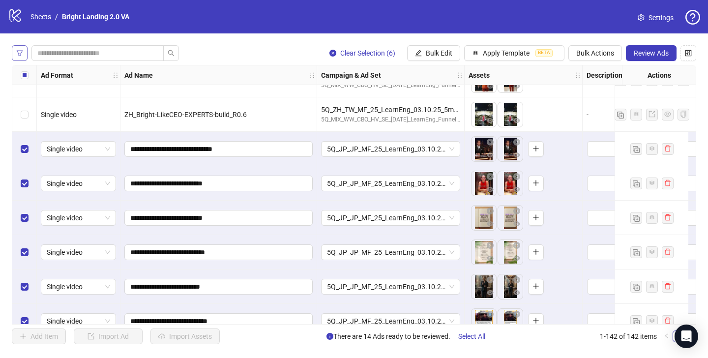
click at [25, 57] on button "button" at bounding box center [20, 53] width 16 height 16
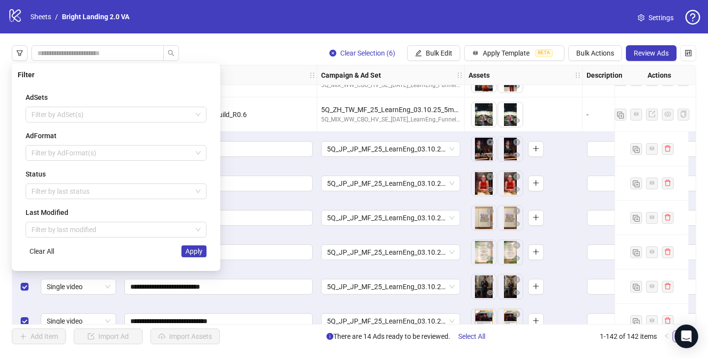
click at [250, 52] on div "Clear Selection (6) Bulk Edit Apply Template BETA Bulk Actions Review Ads" at bounding box center [354, 53] width 685 height 16
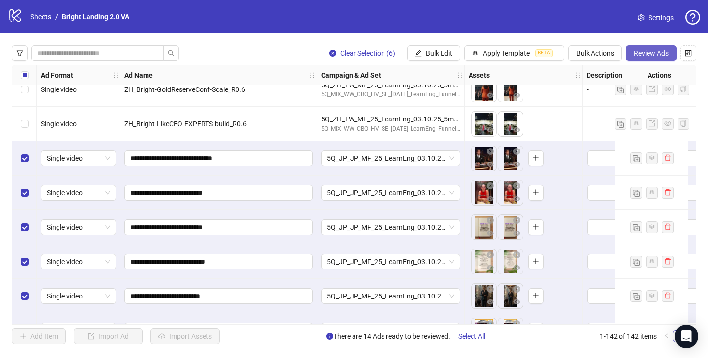
scroll to position [4628, 190]
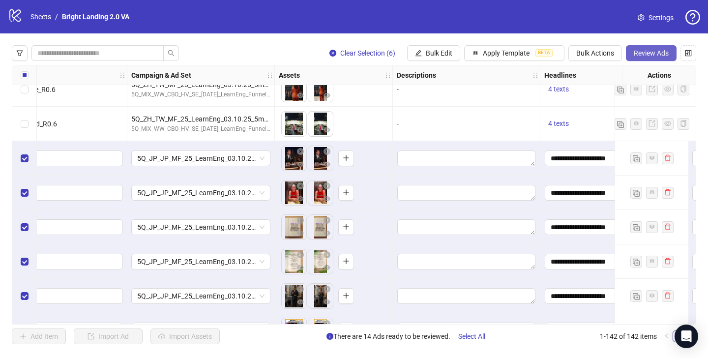
click at [658, 53] on span "Review Ads" at bounding box center [651, 53] width 35 height 8
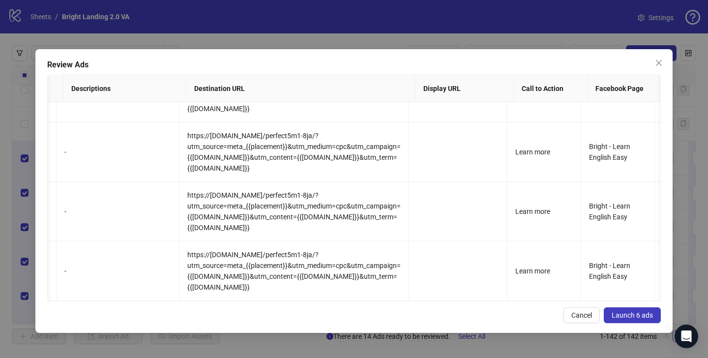
scroll to position [0, 585]
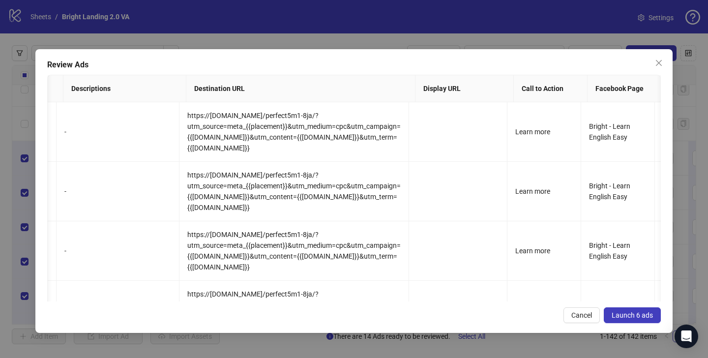
click at [653, 313] on span "Launch 6 ads" at bounding box center [632, 315] width 41 height 8
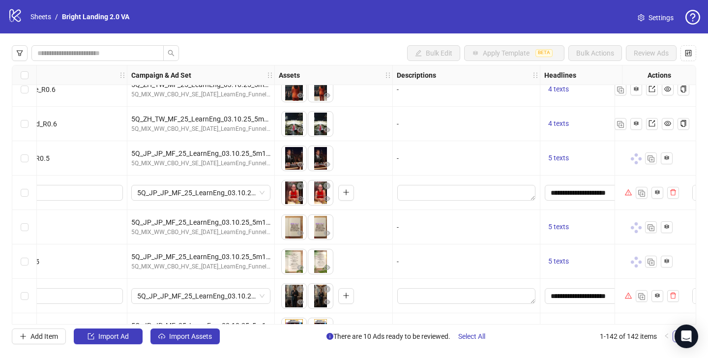
scroll to position [4621, 190]
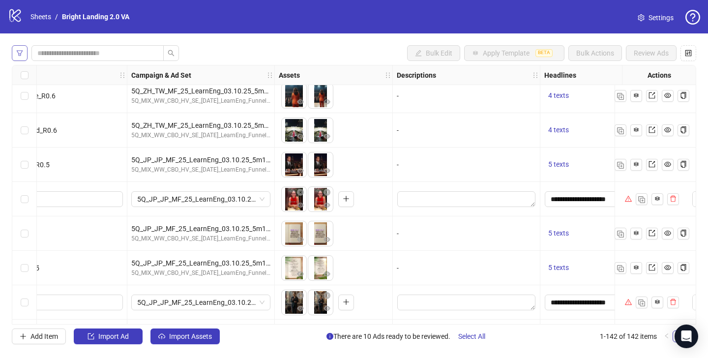
click at [20, 51] on icon "filter" at bounding box center [19, 53] width 7 height 7
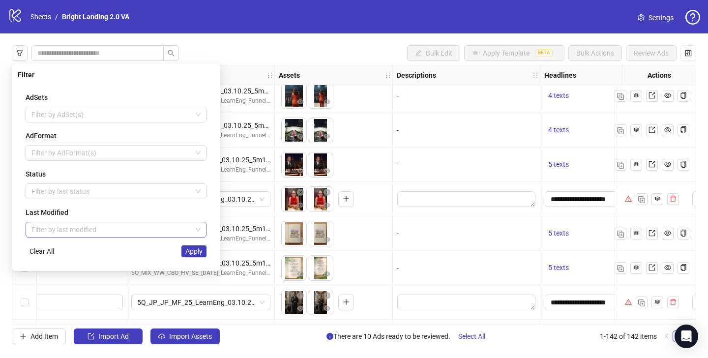
click at [73, 231] on input "search" at bounding box center [111, 229] width 160 height 15
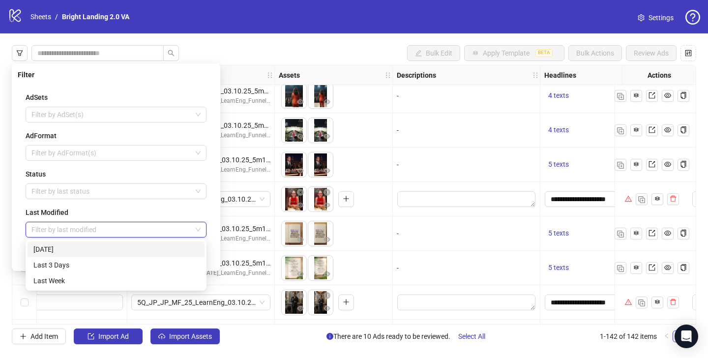
click at [78, 252] on div "[DATE]" at bounding box center [115, 249] width 165 height 11
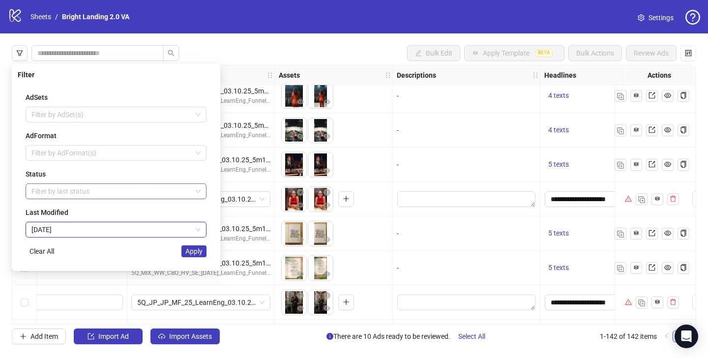
click at [88, 194] on div at bounding box center [111, 192] width 167 height 14
click at [17, 215] on div "Filter AdSets Filter by AdSet(s) AdFormat Filter by AdFormat(s) Status Filter b…" at bounding box center [116, 167] width 209 height 208
click at [182, 251] on button "Apply" at bounding box center [194, 252] width 25 height 12
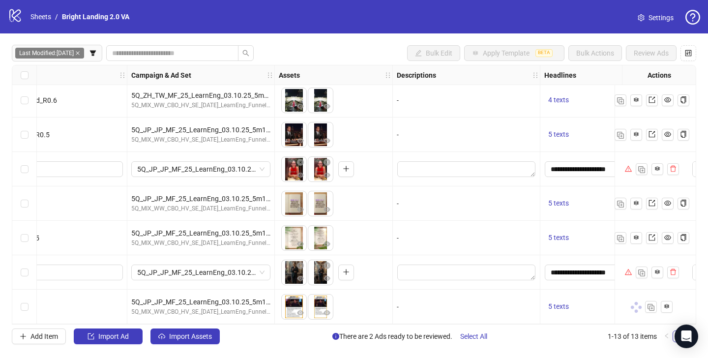
scroll to position [213, 190]
click at [625, 165] on icon "warning" at bounding box center [628, 168] width 7 height 7
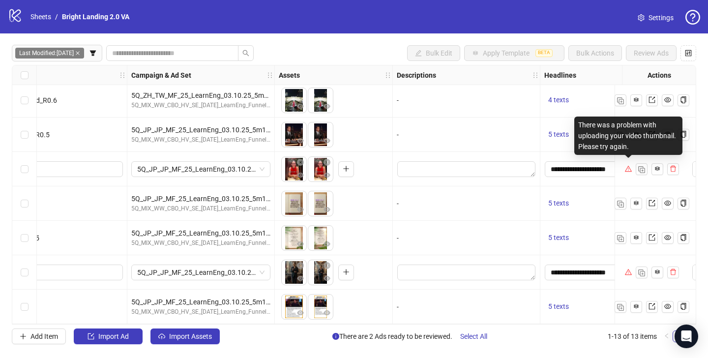
click at [630, 166] on icon "warning" at bounding box center [628, 169] width 7 height 6
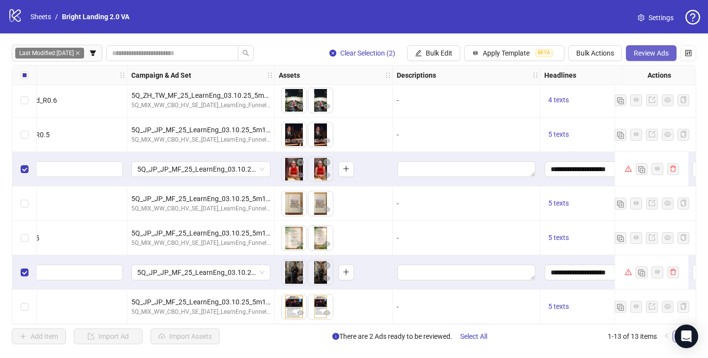
click at [640, 49] on span "Review Ads" at bounding box center [651, 53] width 35 height 8
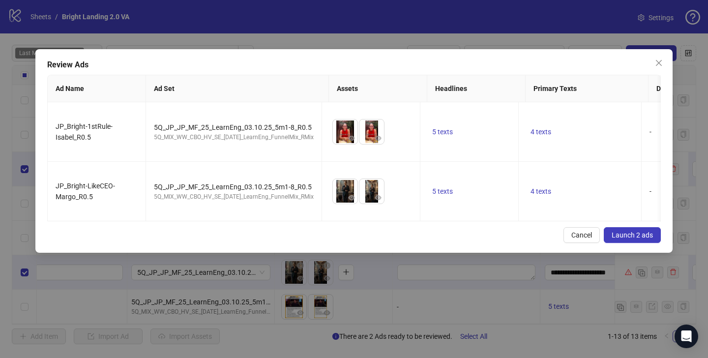
click at [637, 239] on span "Launch 2 ads" at bounding box center [632, 235] width 41 height 8
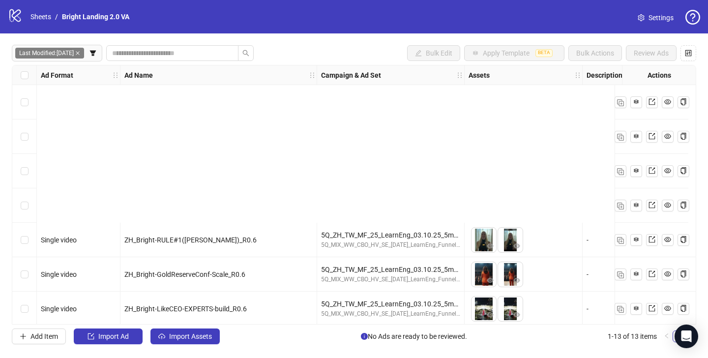
scroll to position [213, 0]
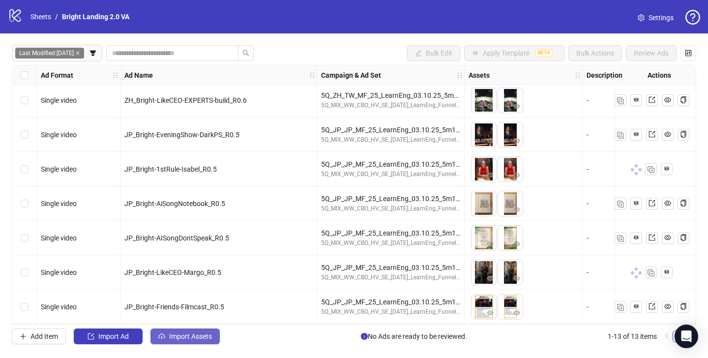
click at [176, 334] on span "Import Assets" at bounding box center [190, 337] width 43 height 8
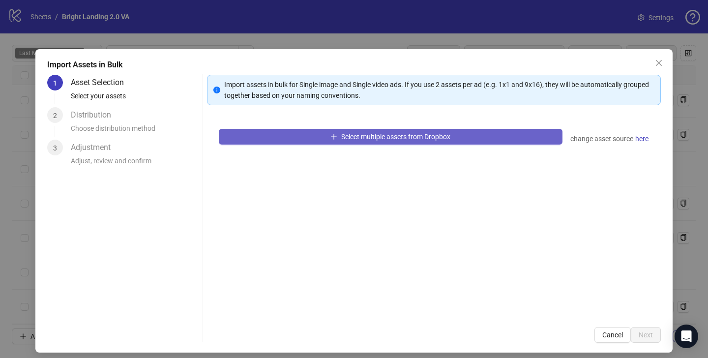
click at [441, 143] on button "Select multiple assets from Dropbox" at bounding box center [391, 137] width 344 height 16
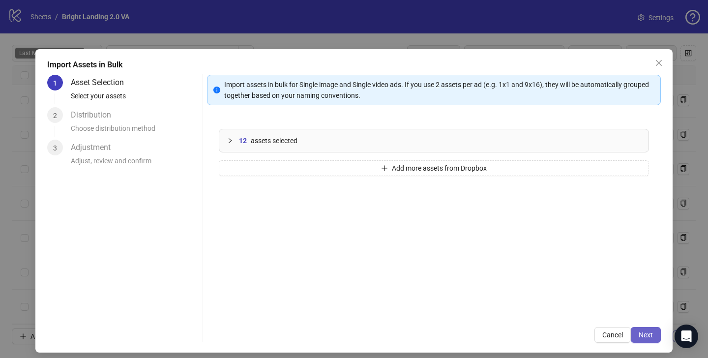
click at [645, 331] on span "Next" at bounding box center [646, 335] width 14 height 8
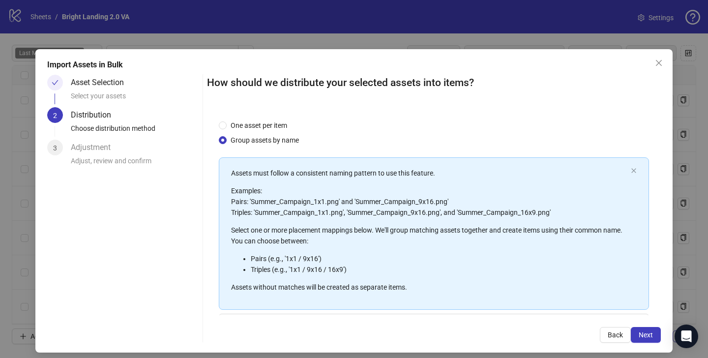
scroll to position [92, 0]
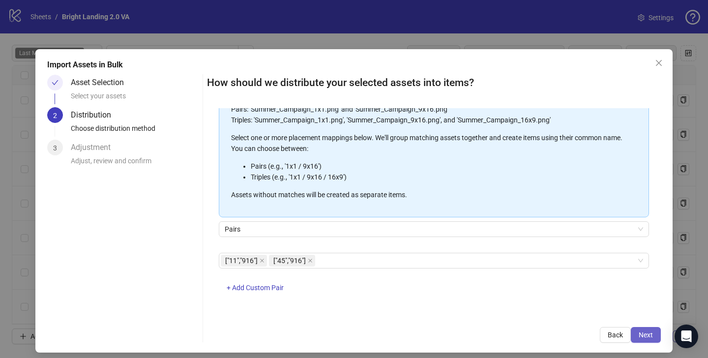
click at [639, 334] on span "Next" at bounding box center [646, 335] width 14 height 8
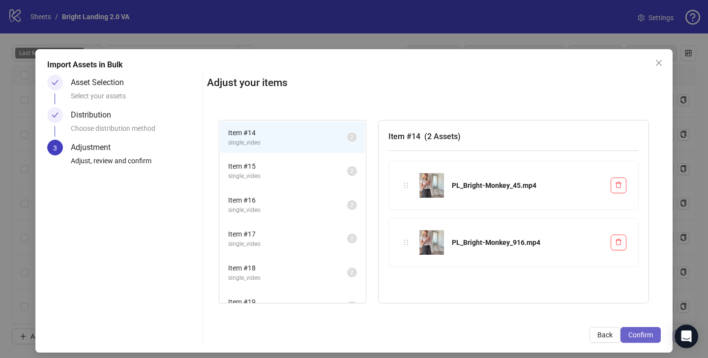
click at [636, 336] on span "Confirm" at bounding box center [641, 335] width 25 height 8
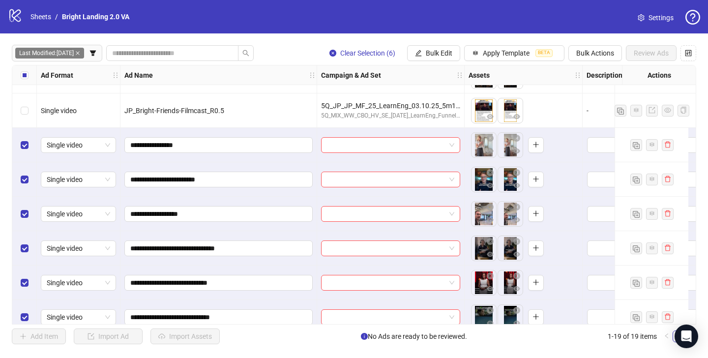
scroll to position [419, 0]
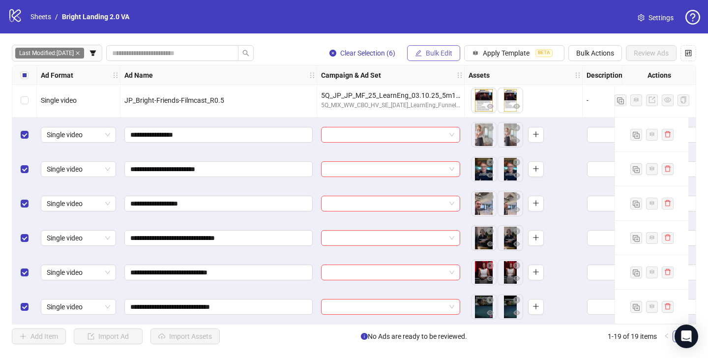
click at [445, 51] on span "Bulk Edit" at bounding box center [439, 53] width 27 height 8
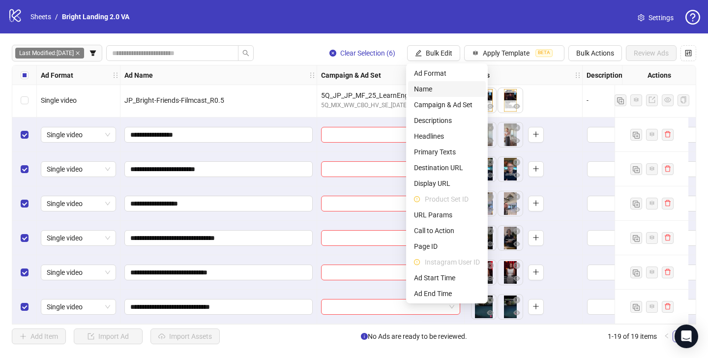
click at [435, 92] on span "Name" at bounding box center [447, 89] width 66 height 11
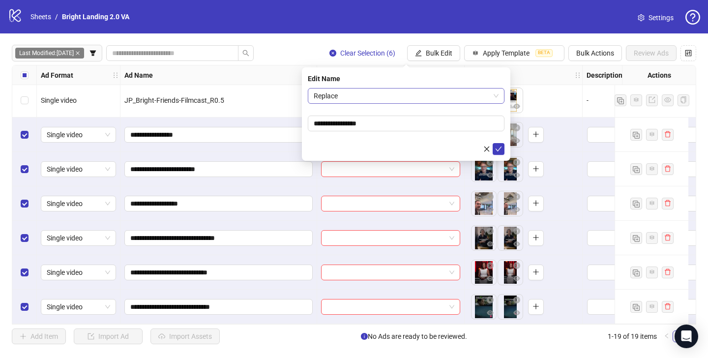
click at [401, 103] on div "Replace" at bounding box center [406, 96] width 197 height 16
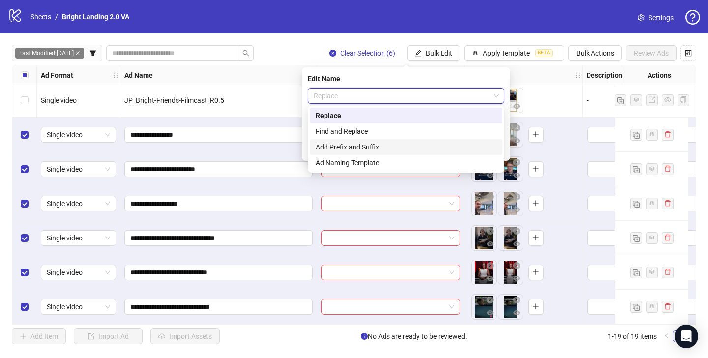
click at [393, 143] on div "Add Prefix and Suffix" at bounding box center [406, 147] width 181 height 11
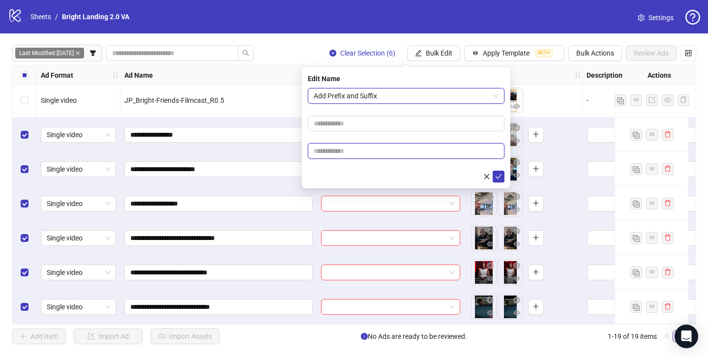
click at [399, 154] on input "text" at bounding box center [406, 151] width 197 height 16
type input "****"
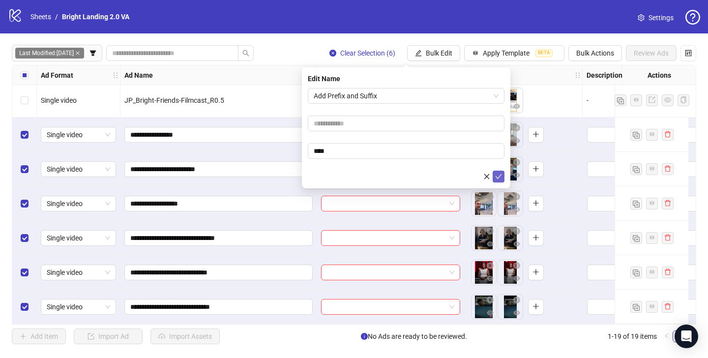
click at [495, 174] on icon "check" at bounding box center [498, 176] width 7 height 7
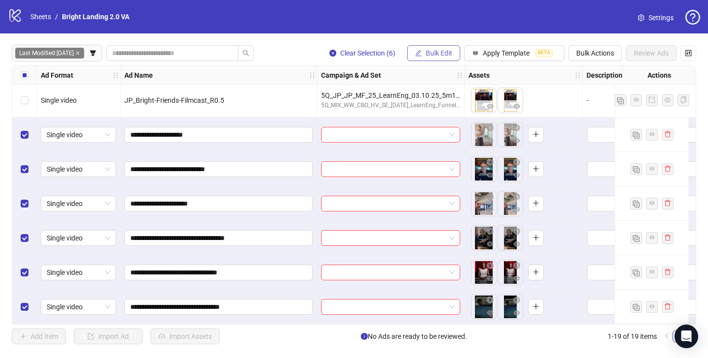
click at [447, 53] on span "Bulk Edit" at bounding box center [439, 53] width 27 height 8
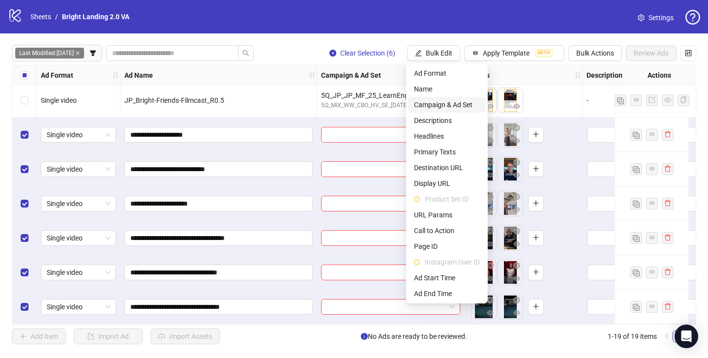
click at [443, 105] on span "Campaign & Ad Set" at bounding box center [447, 104] width 66 height 11
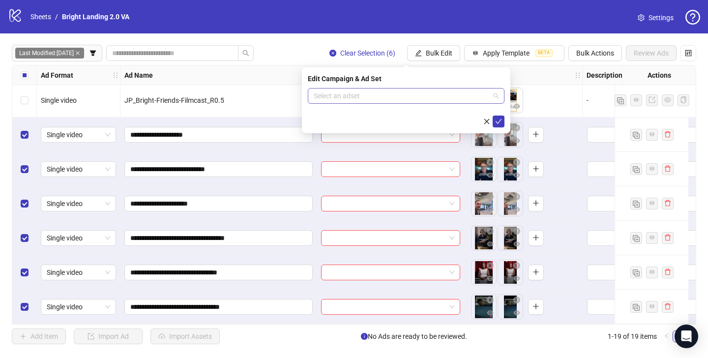
click at [442, 91] on input "search" at bounding box center [402, 96] width 176 height 15
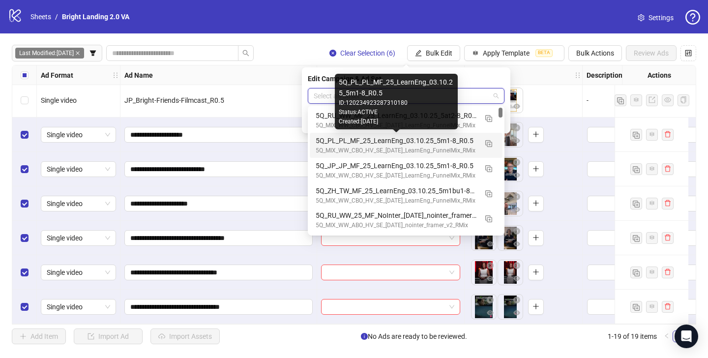
click at [412, 143] on div "5Q_PL_PL_MF_25_LearnEng_03.10.25_5m1-8_R0.5" at bounding box center [396, 140] width 161 height 11
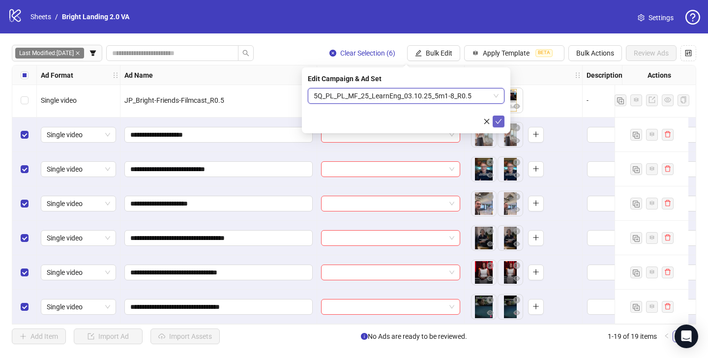
click at [501, 122] on icon "check" at bounding box center [498, 121] width 7 height 7
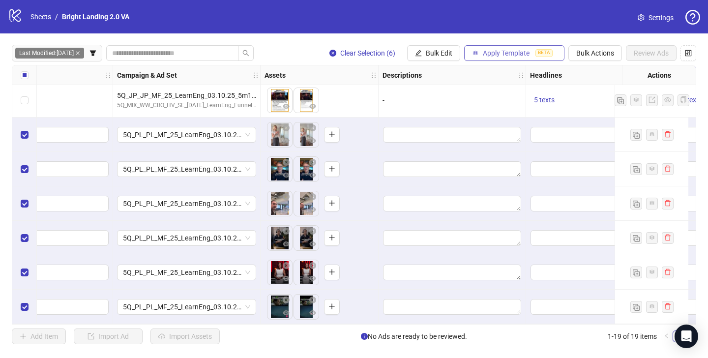
scroll to position [419, 230]
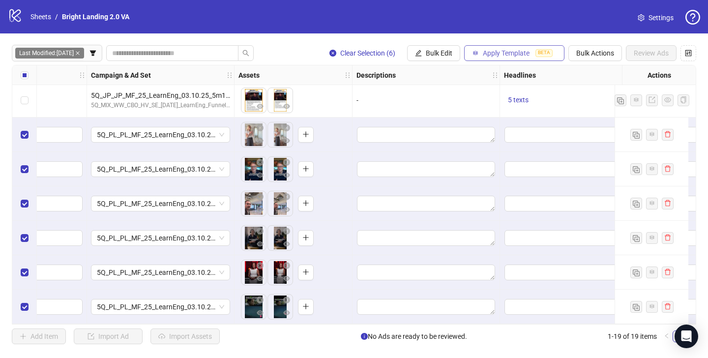
click at [494, 55] on span "Apply Template" at bounding box center [506, 53] width 47 height 8
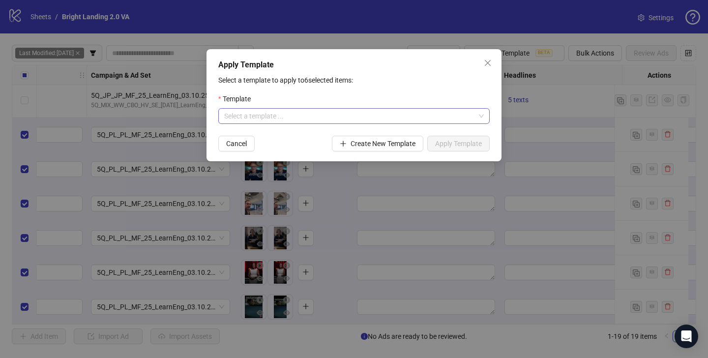
click at [333, 114] on input "search" at bounding box center [349, 116] width 251 height 15
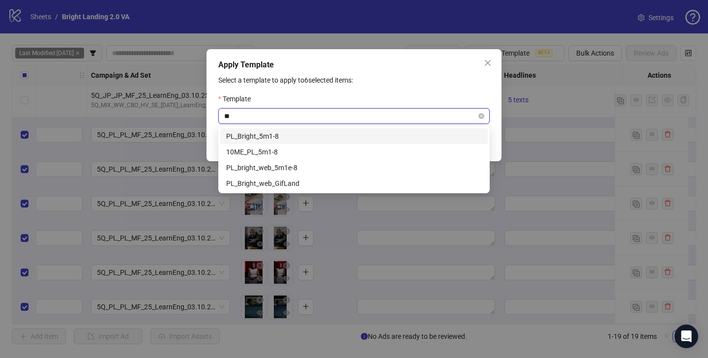
type input "**"
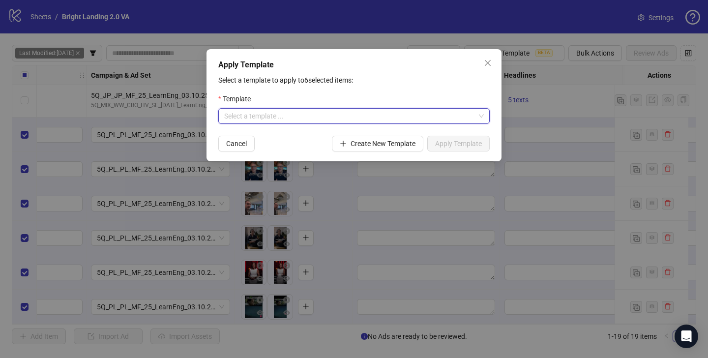
click at [367, 121] on input "search" at bounding box center [349, 116] width 251 height 15
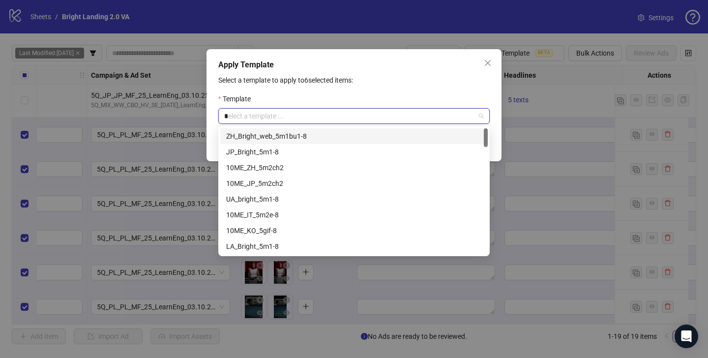
type input "**"
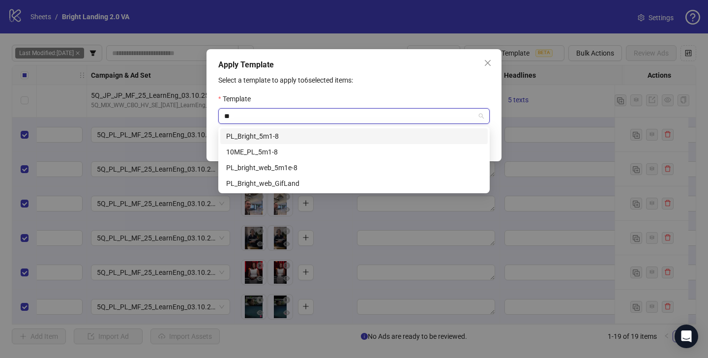
click at [347, 133] on div "PL_Bright_5m1-8" at bounding box center [354, 136] width 256 height 11
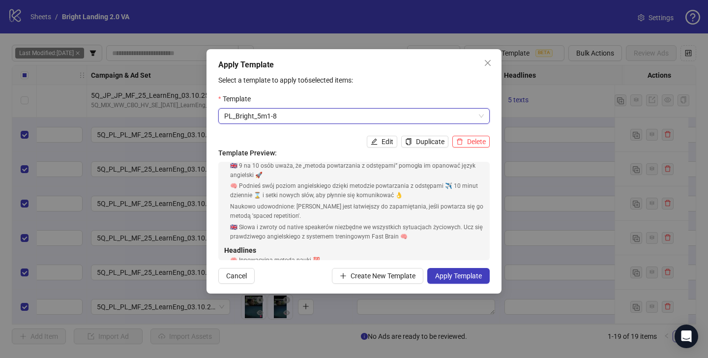
scroll to position [31, 0]
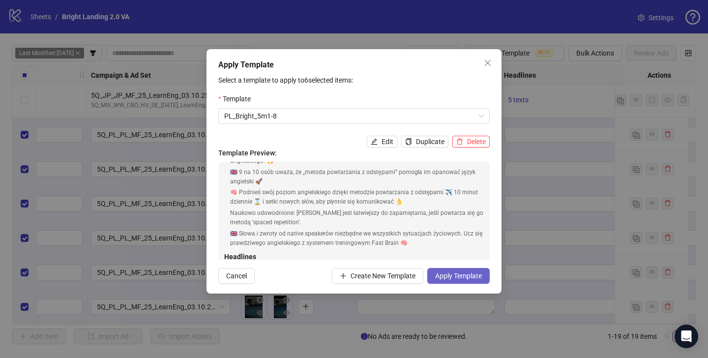
click at [461, 274] on span "Apply Template" at bounding box center [458, 276] width 47 height 8
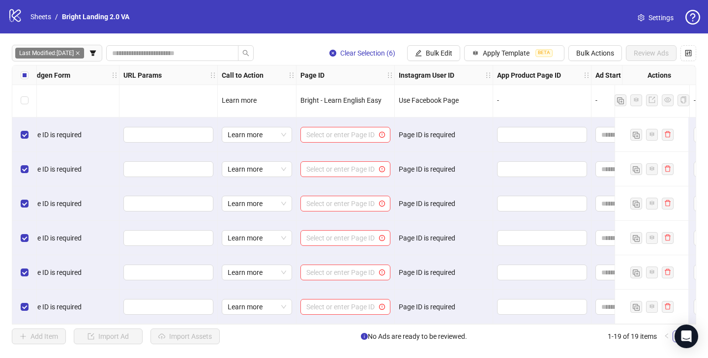
scroll to position [419, 1351]
click at [442, 52] on span "Bulk Edit" at bounding box center [439, 53] width 27 height 8
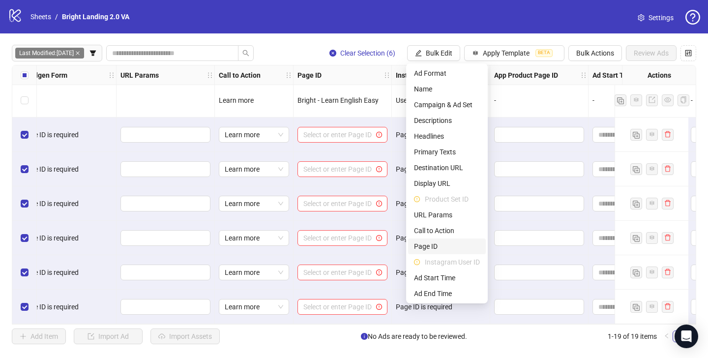
click at [445, 245] on span "Page ID" at bounding box center [447, 246] width 66 height 11
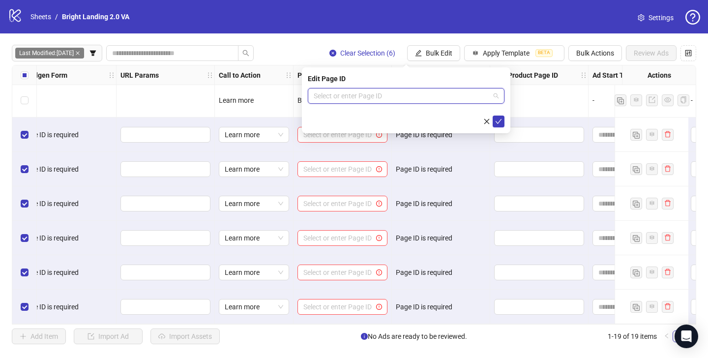
click at [439, 99] on input "search" at bounding box center [402, 96] width 176 height 15
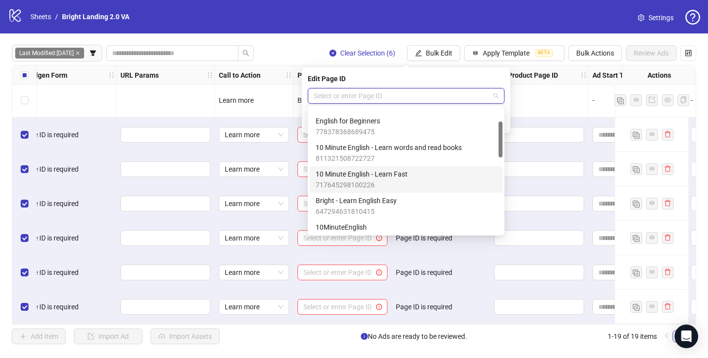
scroll to position [48, 0]
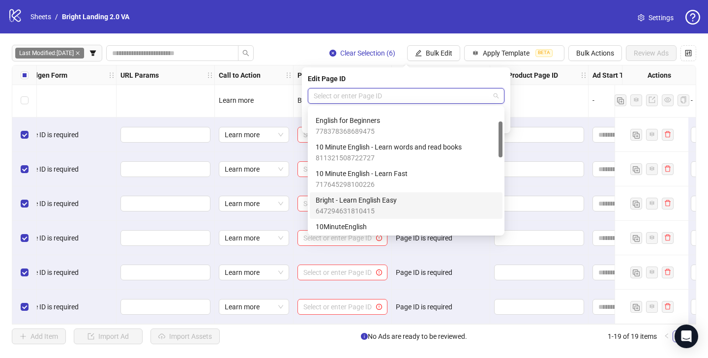
click at [414, 199] on div "Bright - Learn English Easy 647294631810415" at bounding box center [406, 206] width 181 height 22
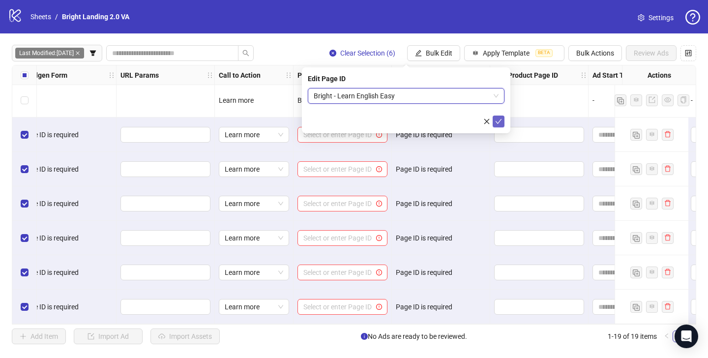
click at [498, 120] on icon "check" at bounding box center [498, 121] width 7 height 7
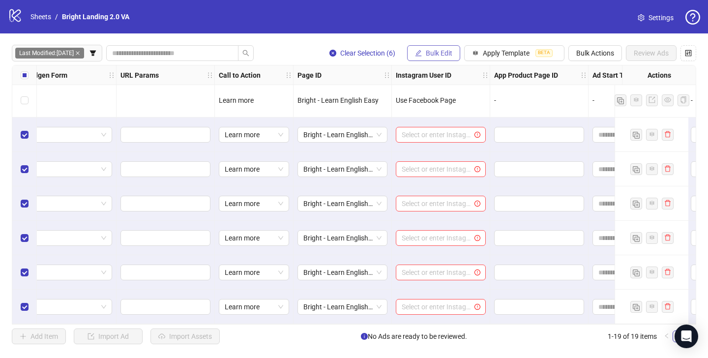
click at [444, 55] on span "Bulk Edit" at bounding box center [439, 53] width 27 height 8
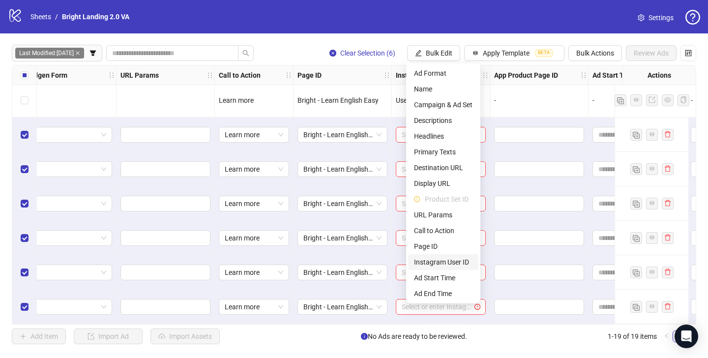
click at [447, 264] on span "Instagram User ID" at bounding box center [443, 262] width 59 height 11
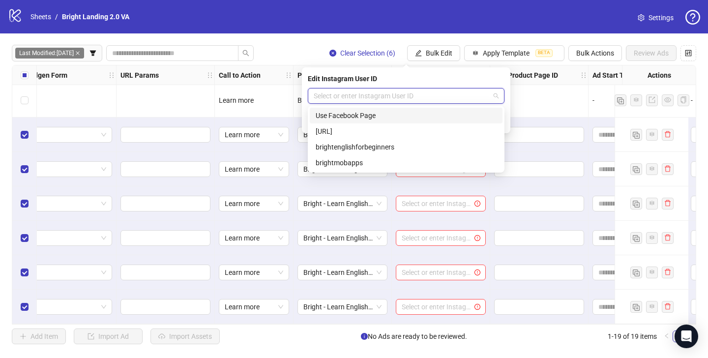
click at [436, 100] on input "search" at bounding box center [402, 96] width 176 height 15
click at [422, 117] on div "Use Facebook Page" at bounding box center [406, 115] width 181 height 11
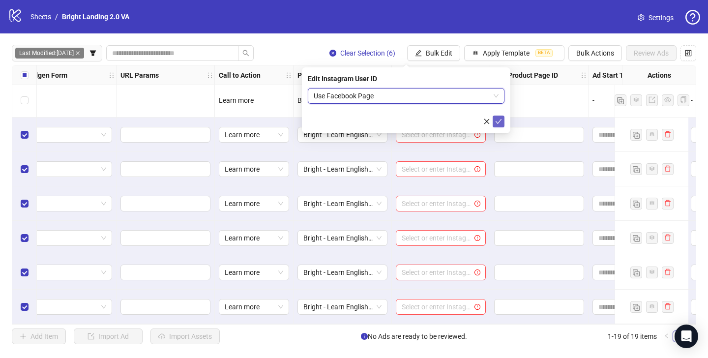
click at [499, 120] on icon "check" at bounding box center [498, 121] width 7 height 7
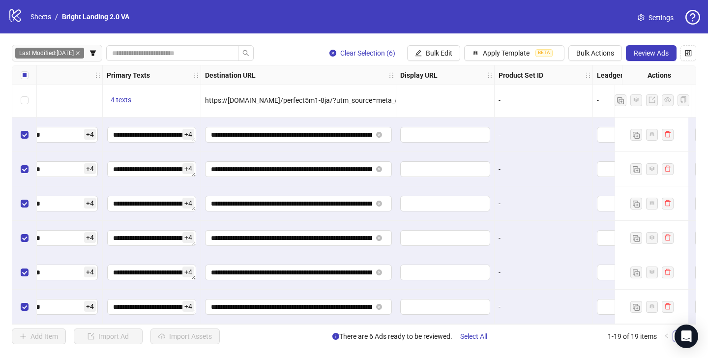
scroll to position [419, 762]
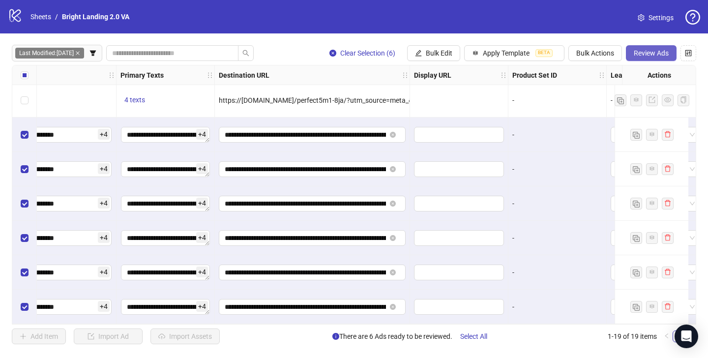
click at [664, 58] on button "Review Ads" at bounding box center [651, 53] width 51 height 16
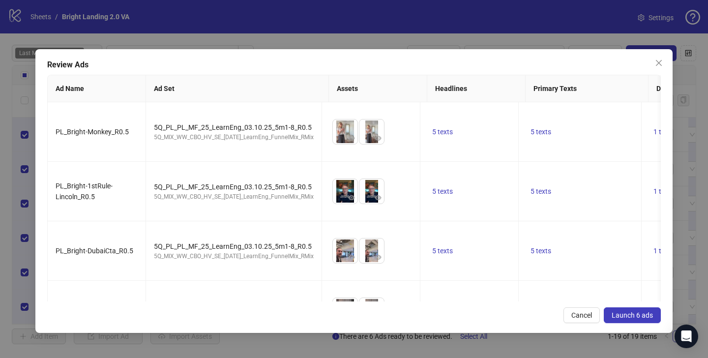
click at [624, 316] on span "Launch 6 ads" at bounding box center [632, 315] width 41 height 8
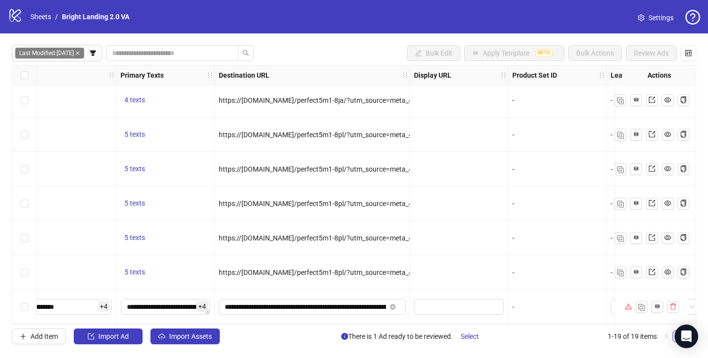
scroll to position [419, 545]
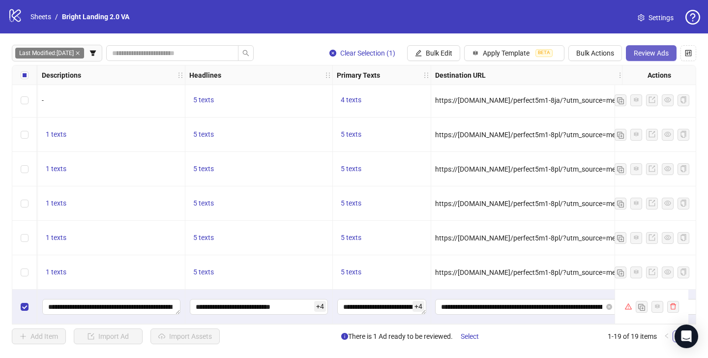
click at [659, 53] on span "Review Ads" at bounding box center [651, 53] width 35 height 8
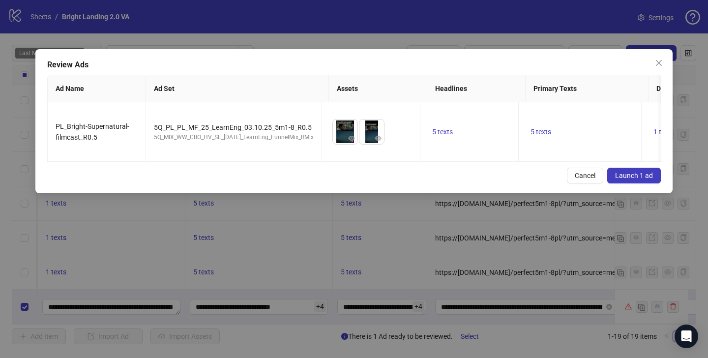
click at [627, 180] on span "Launch 1 ad" at bounding box center [634, 176] width 38 height 8
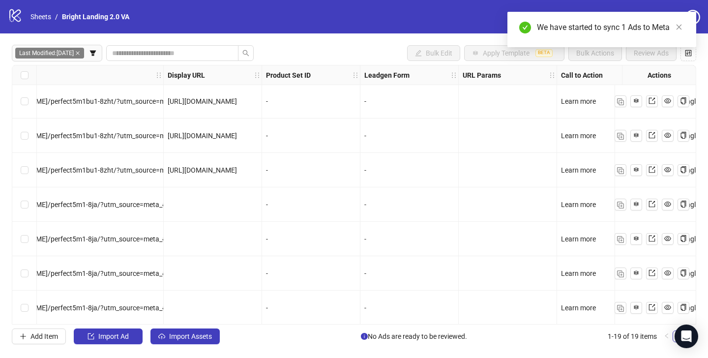
scroll to position [419, 1008]
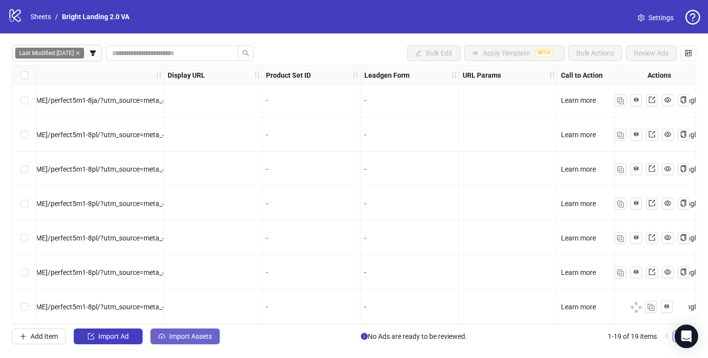
click at [204, 336] on span "Import Assets" at bounding box center [190, 337] width 43 height 8
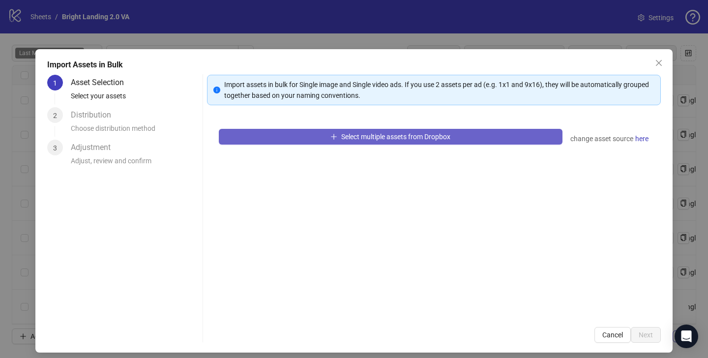
click at [331, 140] on span "button" at bounding box center [334, 137] width 7 height 8
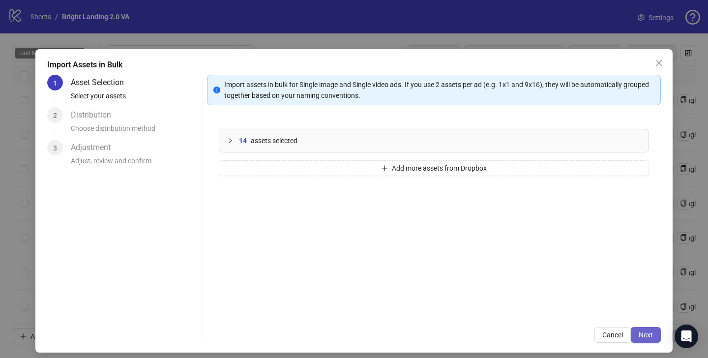
click at [642, 331] on span "Next" at bounding box center [646, 335] width 14 height 8
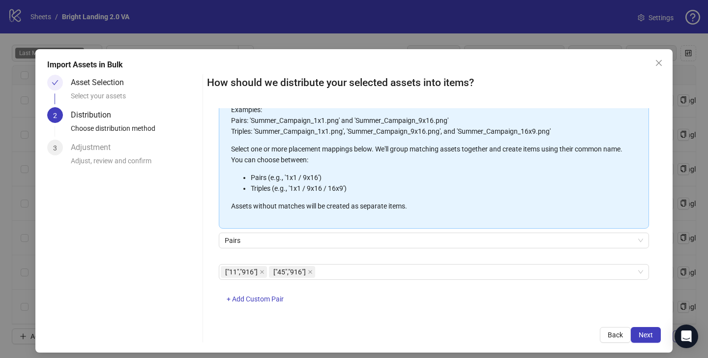
scroll to position [92, 0]
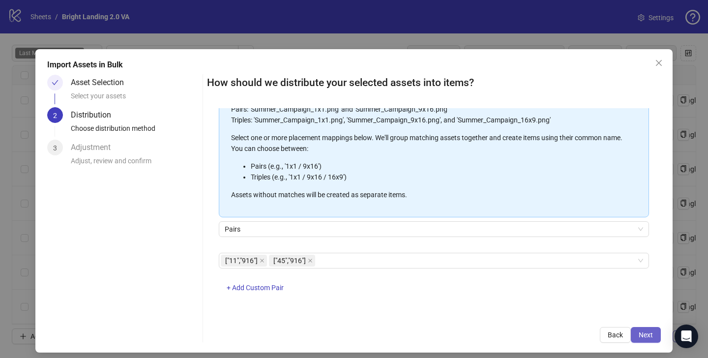
click at [639, 334] on span "Next" at bounding box center [646, 335] width 14 height 8
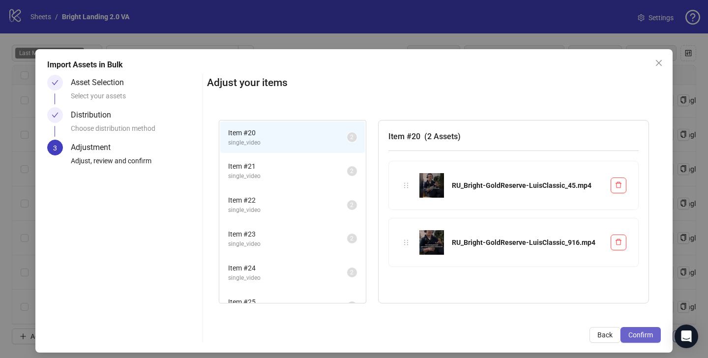
click at [634, 332] on span "Confirm" at bounding box center [641, 335] width 25 height 8
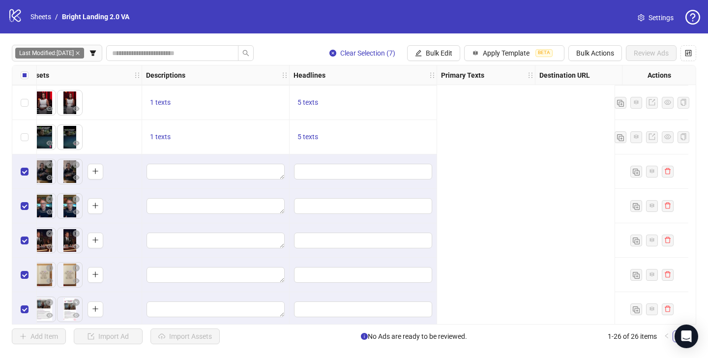
scroll to position [585, 0]
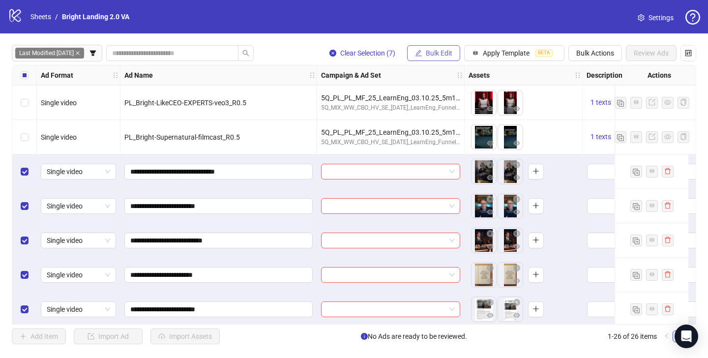
click at [453, 56] on button "Bulk Edit" at bounding box center [433, 53] width 53 height 16
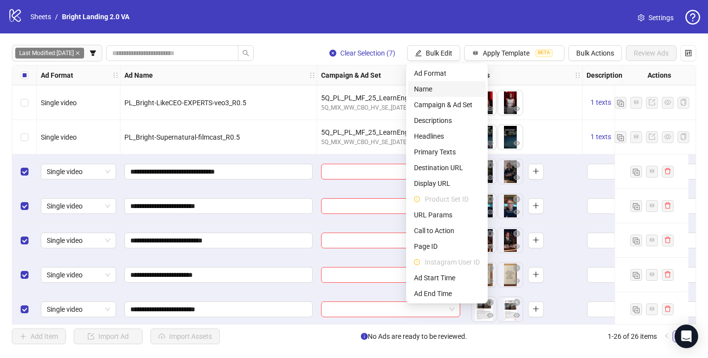
click at [439, 89] on span "Name" at bounding box center [447, 89] width 66 height 11
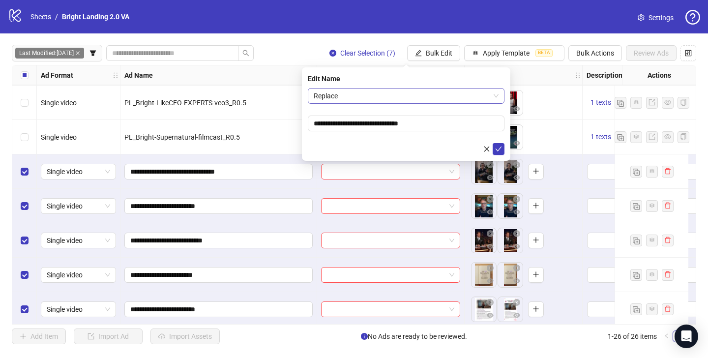
click at [378, 96] on span "Replace" at bounding box center [406, 96] width 185 height 15
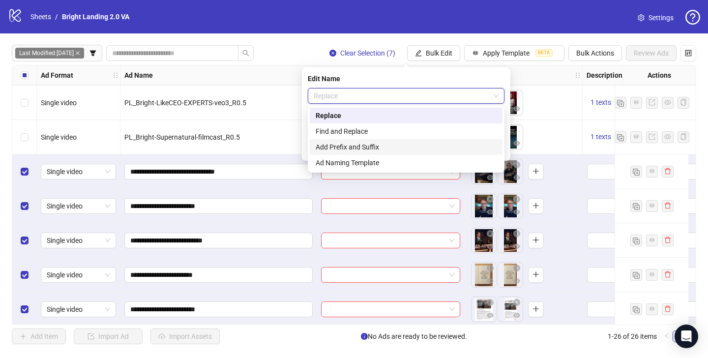
click at [375, 147] on div "Add Prefix and Suffix" at bounding box center [406, 147] width 181 height 11
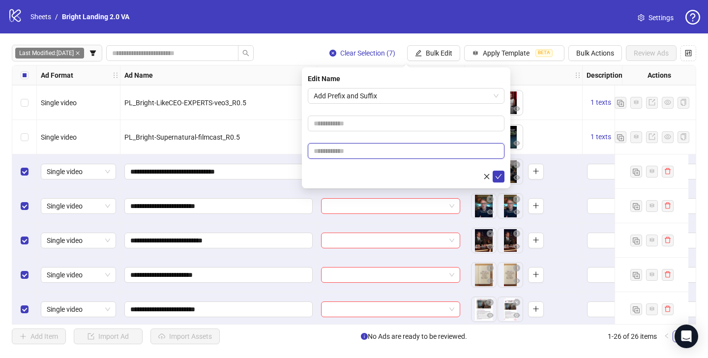
click at [384, 158] on input "text" at bounding box center [406, 151] width 197 height 16
type input "****"
click at [498, 173] on icon "check" at bounding box center [498, 176] width 7 height 7
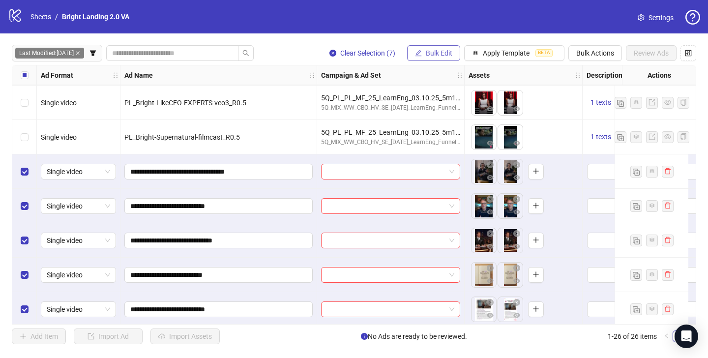
click at [451, 57] on button "Bulk Edit" at bounding box center [433, 53] width 53 height 16
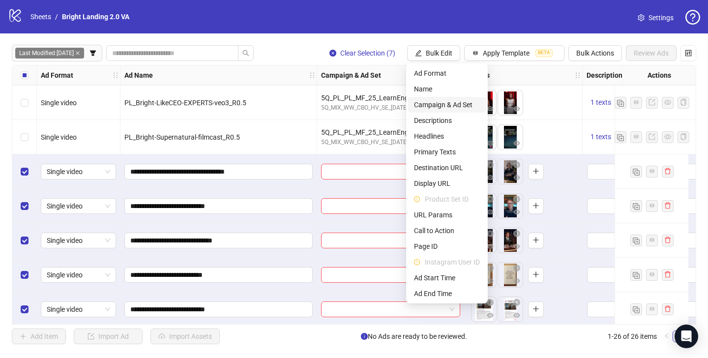
click at [455, 107] on span "Campaign & Ad Set" at bounding box center [447, 104] width 66 height 11
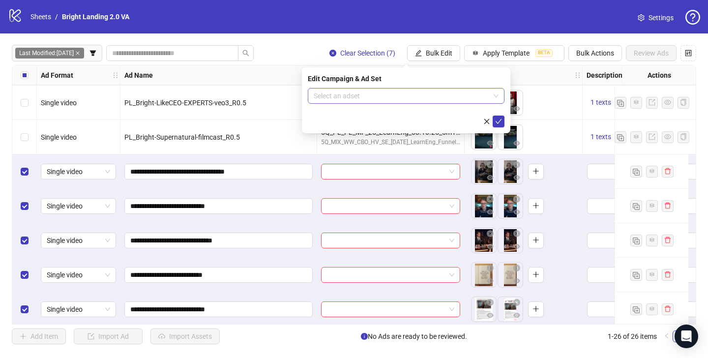
click at [418, 100] on input "search" at bounding box center [402, 96] width 176 height 15
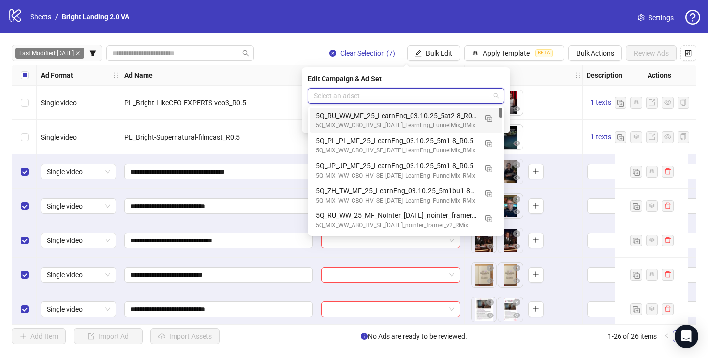
click at [410, 116] on div "5Q_RU_WW_MF_25_LearnEng_03.10.25_5at2-8_R0.5" at bounding box center [396, 115] width 161 height 11
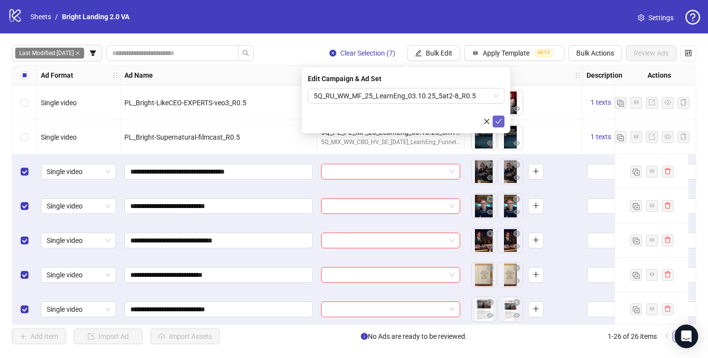
click at [499, 125] on button "submit" at bounding box center [499, 122] width 12 height 12
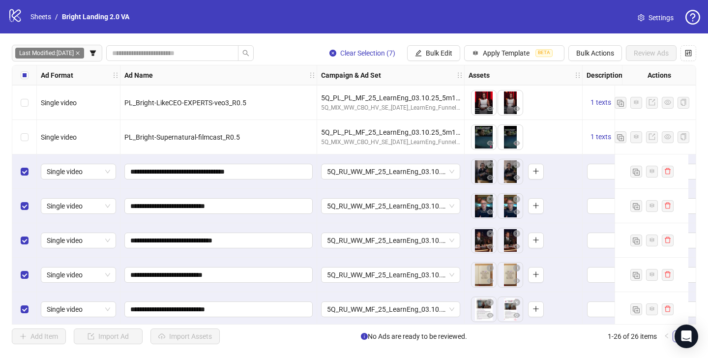
scroll to position [585, 347]
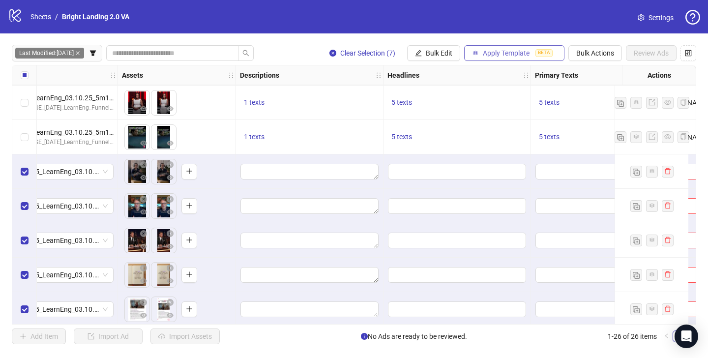
click at [473, 50] on icon "button" at bounding box center [475, 53] width 7 height 7
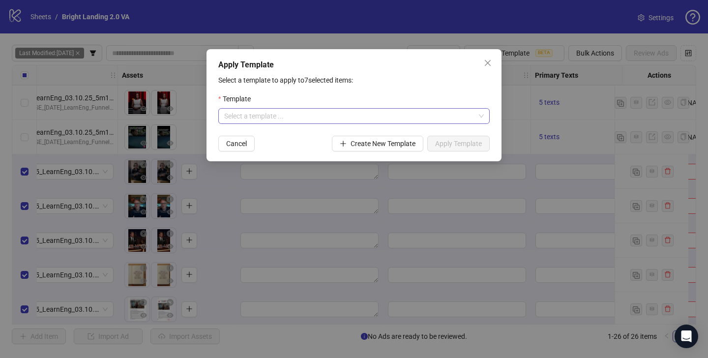
click at [342, 112] on input "search" at bounding box center [349, 116] width 251 height 15
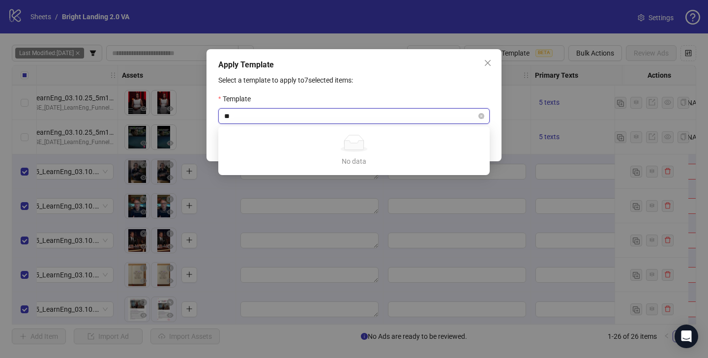
type input "*"
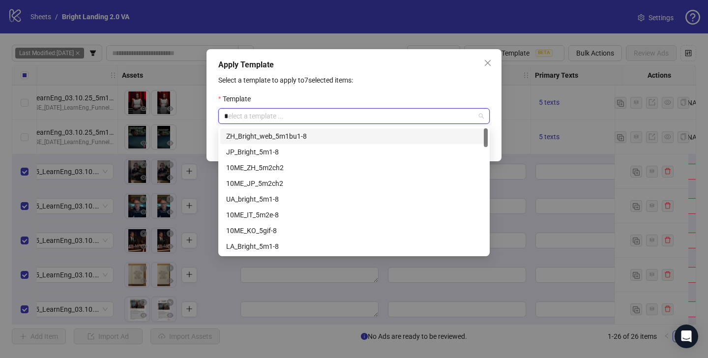
type input "**"
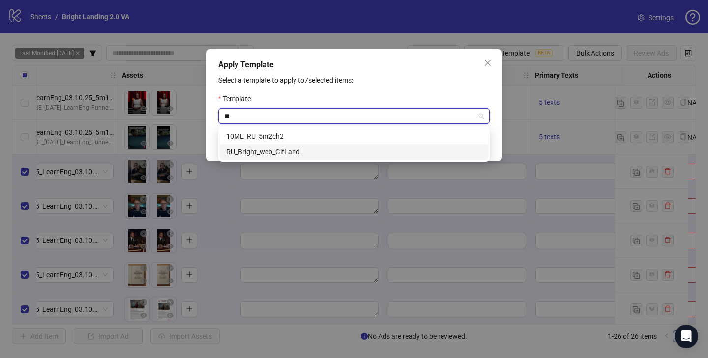
click at [312, 151] on div "RU_Bright_web_GifLand" at bounding box center [354, 152] width 256 height 11
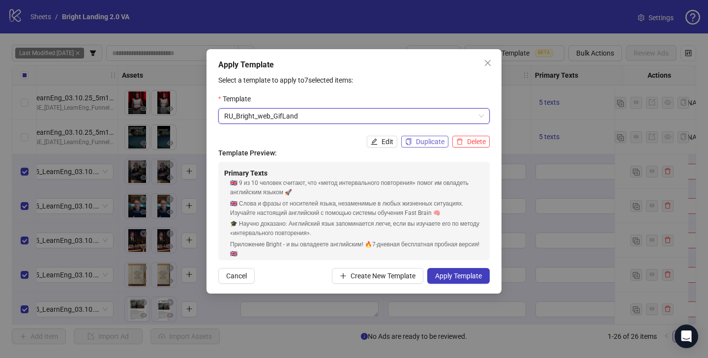
click at [424, 140] on span "Duplicate" at bounding box center [430, 142] width 29 height 8
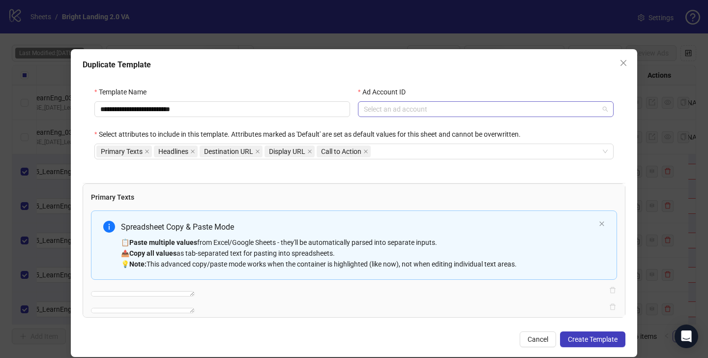
click at [377, 106] on input "Ad Account ID" at bounding box center [481, 109] width 235 height 15
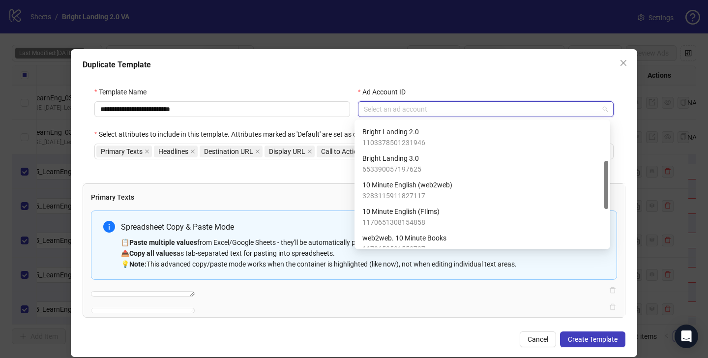
scroll to position [101, 0]
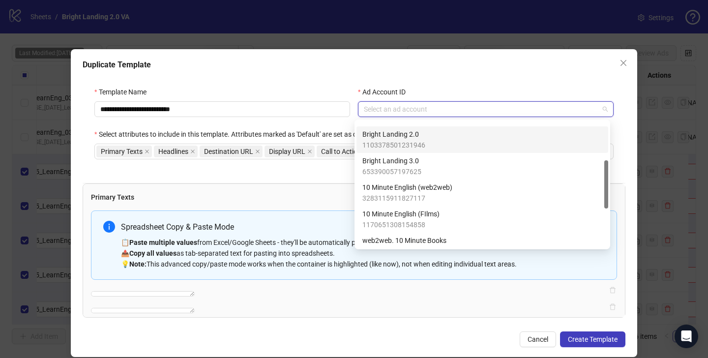
click at [414, 139] on div "Bright Landing 2.0 1103378501231946" at bounding box center [394, 140] width 63 height 22
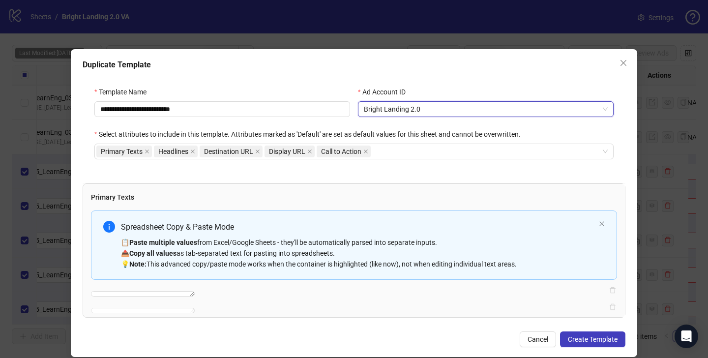
scroll to position [10, 0]
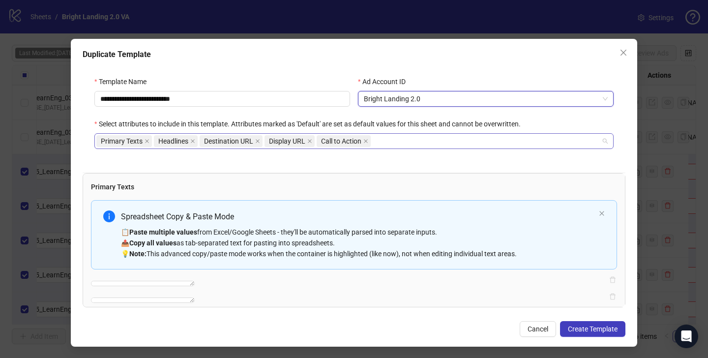
click at [398, 140] on div "Primary Texts Headlines Destination URL Display URL Call to Action" at bounding box center [348, 141] width 505 height 14
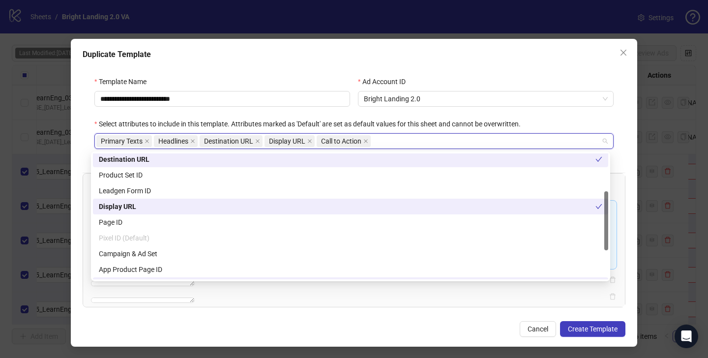
scroll to position [84, 0]
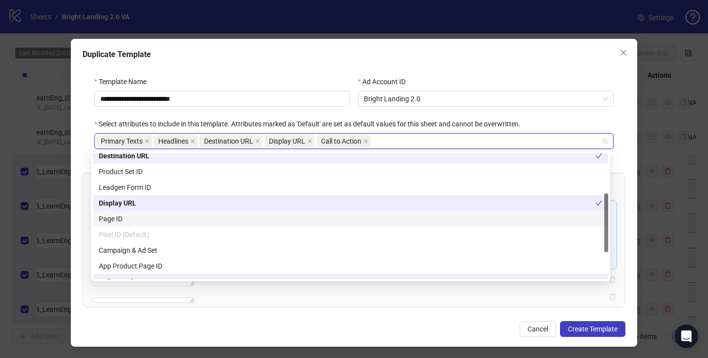
click at [375, 218] on div "Page ID" at bounding box center [351, 219] width 504 height 11
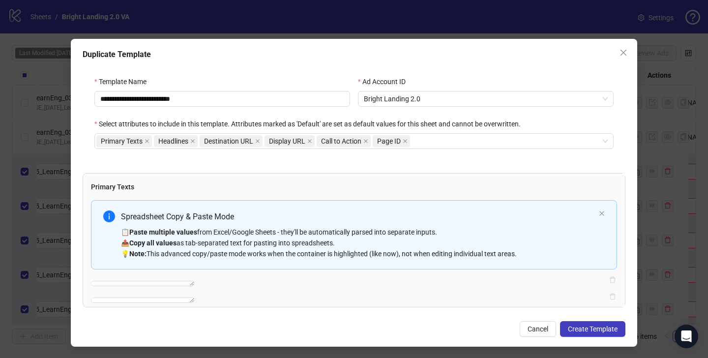
click at [534, 79] on div "Ad Account ID" at bounding box center [486, 83] width 256 height 15
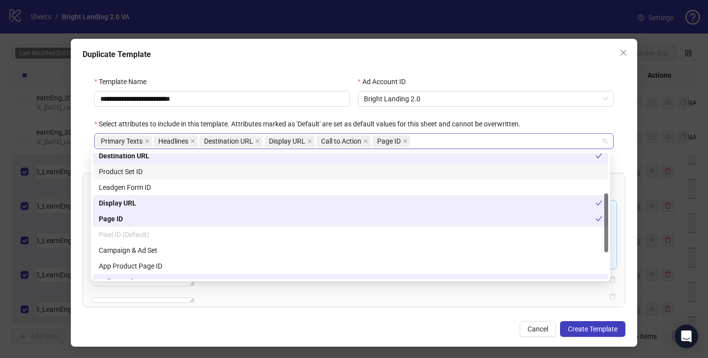
click at [461, 145] on div "Primary Texts Headlines Destination URL Display URL Call to Action Page ID" at bounding box center [348, 141] width 505 height 14
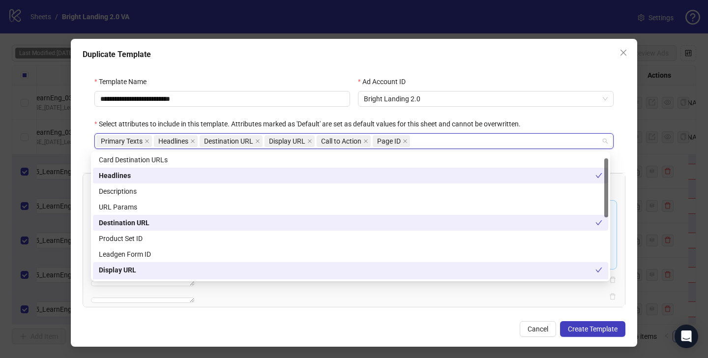
scroll to position [0, 0]
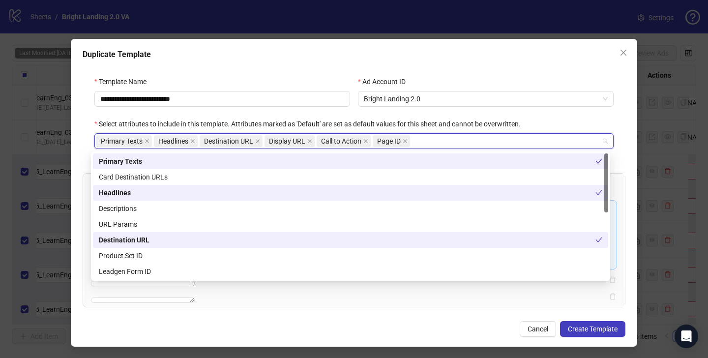
click at [86, 156] on div "**********" at bounding box center [354, 118] width 543 height 108
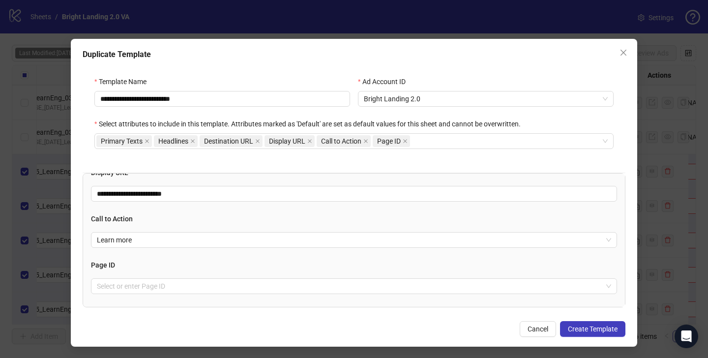
scroll to position [385, 0]
drag, startPoint x: 200, startPoint y: 210, endPoint x: 227, endPoint y: 210, distance: 27.1
click at [227, 153] on input "**********" at bounding box center [350, 147] width 507 height 11
paste input "text"
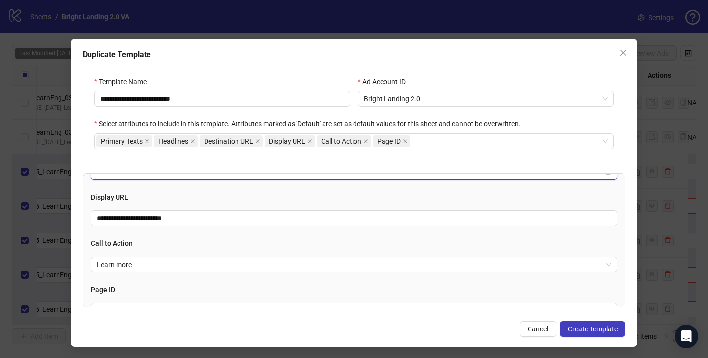
scroll to position [455, 0]
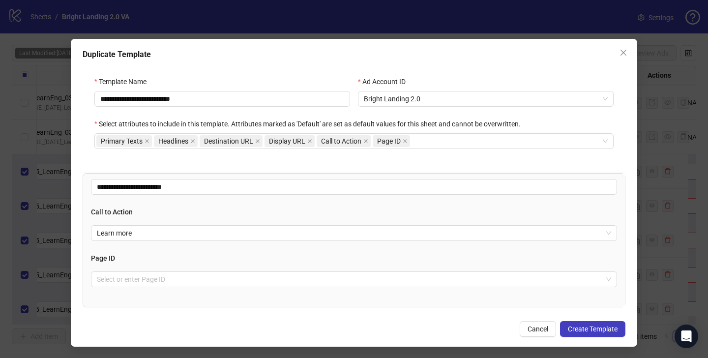
type input "**********"
click at [277, 268] on div "Page ID Select or enter Page ID" at bounding box center [354, 270] width 526 height 34
click at [271, 283] on input "search" at bounding box center [350, 279] width 506 height 15
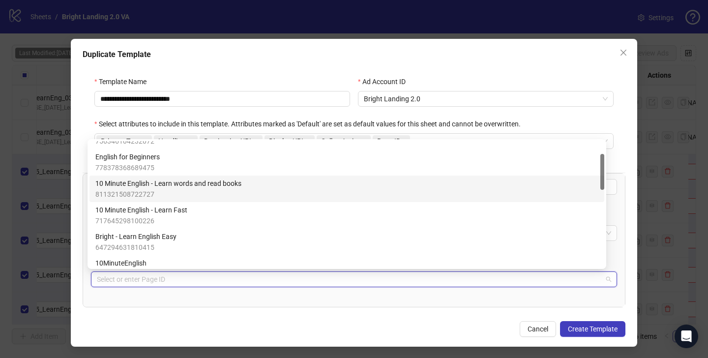
scroll to position [56, 0]
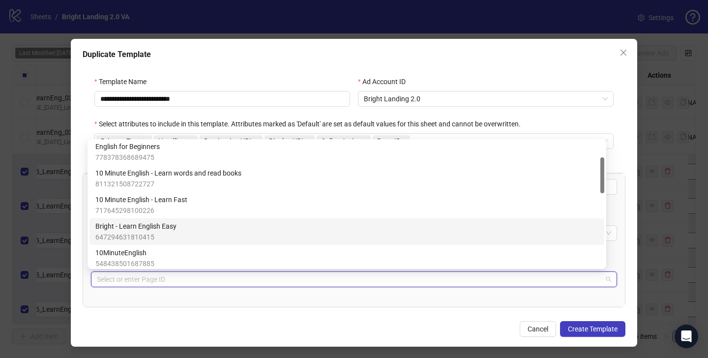
click at [263, 229] on div "Bright - Learn English Easy 647294631810415" at bounding box center [346, 232] width 503 height 22
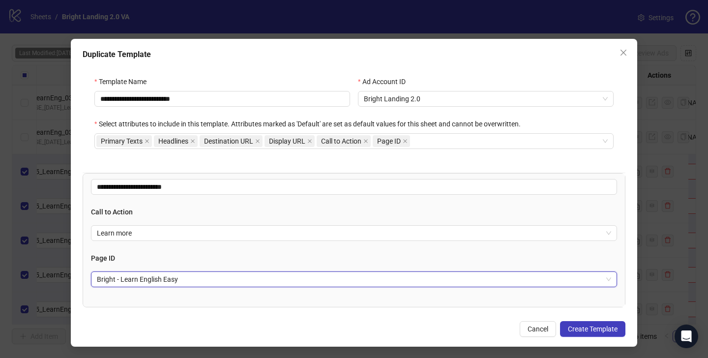
click at [272, 313] on div "**********" at bounding box center [354, 244] width 543 height 143
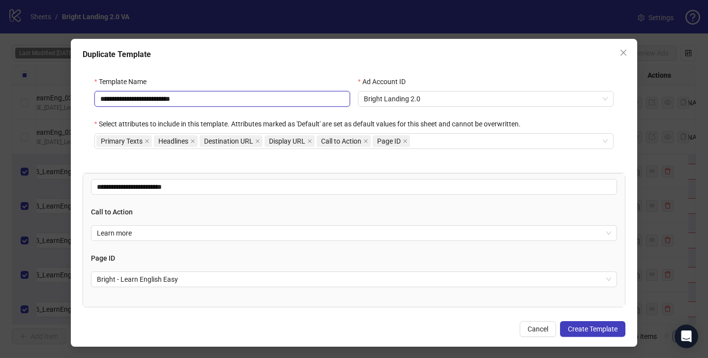
drag, startPoint x: 146, startPoint y: 97, endPoint x: 214, endPoint y: 93, distance: 68.5
click at [215, 93] on input "**********" at bounding box center [222, 99] width 256 height 16
click at [214, 93] on input "**********" at bounding box center [222, 99] width 256 height 16
drag, startPoint x: 148, startPoint y: 98, endPoint x: 238, endPoint y: 95, distance: 90.1
click at [238, 95] on input "**********" at bounding box center [222, 99] width 256 height 16
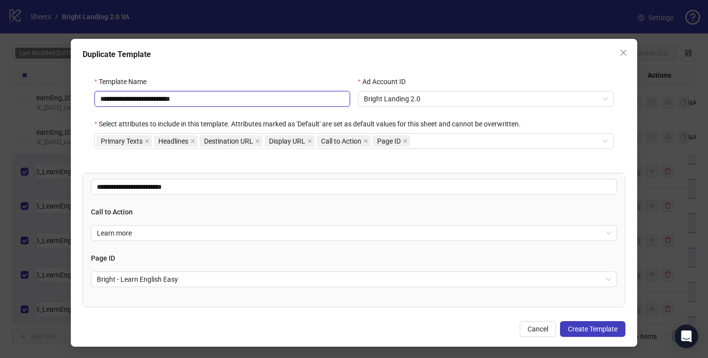
paste input "text"
type input "**********"
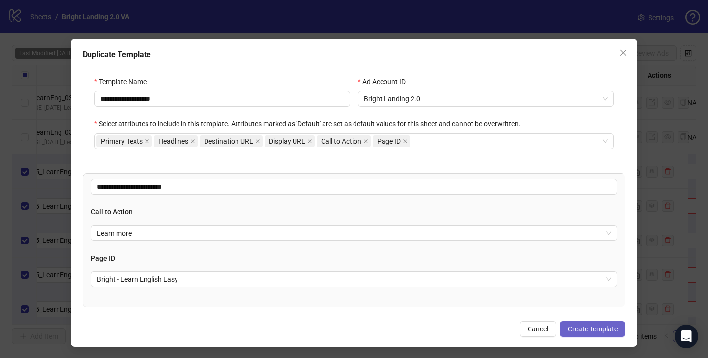
click at [580, 326] on span "Create Template" at bounding box center [593, 329] width 50 height 8
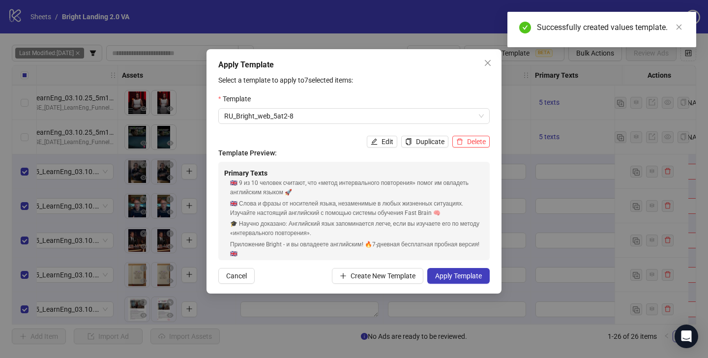
scroll to position [0, 0]
click at [464, 279] on span "Apply Template" at bounding box center [458, 276] width 47 height 8
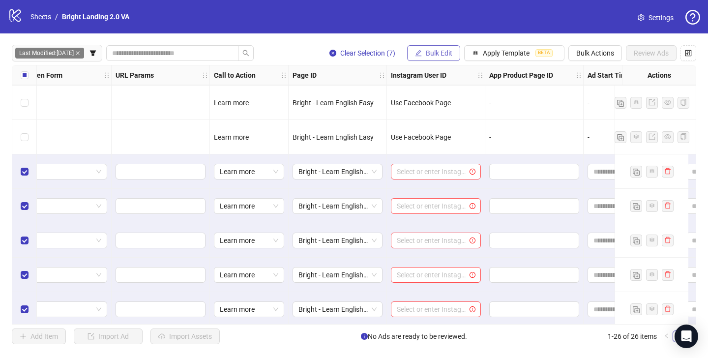
scroll to position [585, 1361]
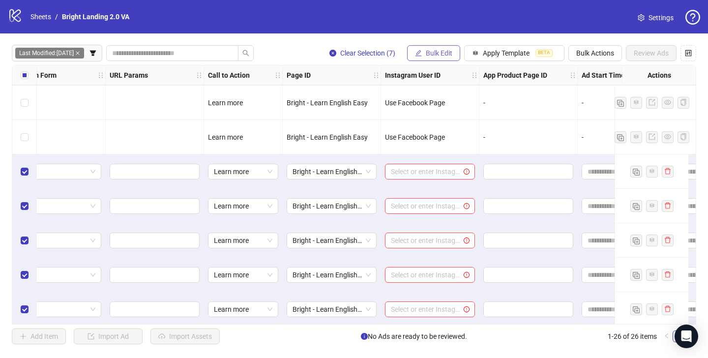
click at [430, 51] on span "Bulk Edit" at bounding box center [439, 53] width 27 height 8
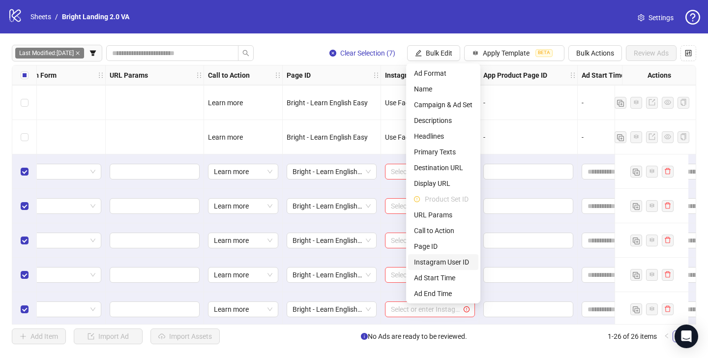
click at [445, 255] on li "Instagram User ID" at bounding box center [443, 262] width 70 height 16
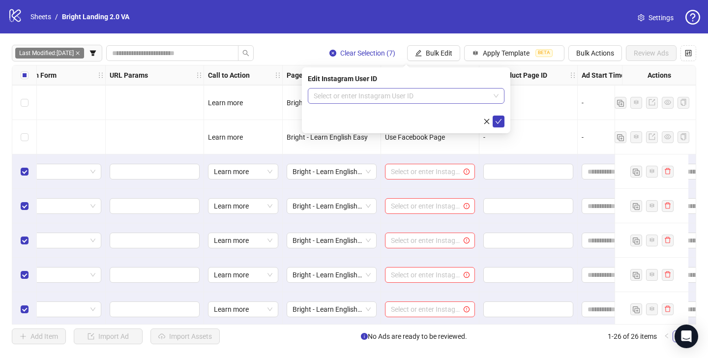
click at [449, 100] on input "search" at bounding box center [402, 96] width 176 height 15
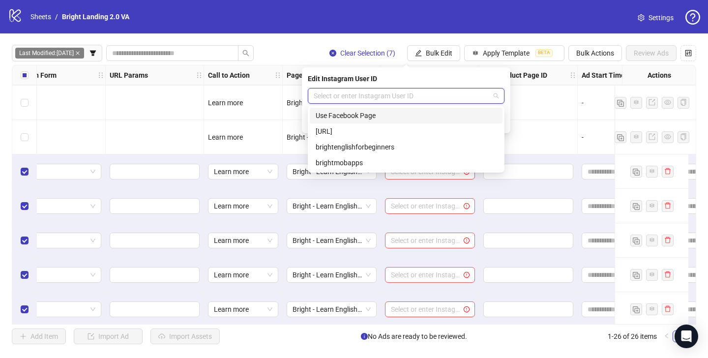
click at [436, 116] on div "Use Facebook Page" at bounding box center [406, 115] width 181 height 11
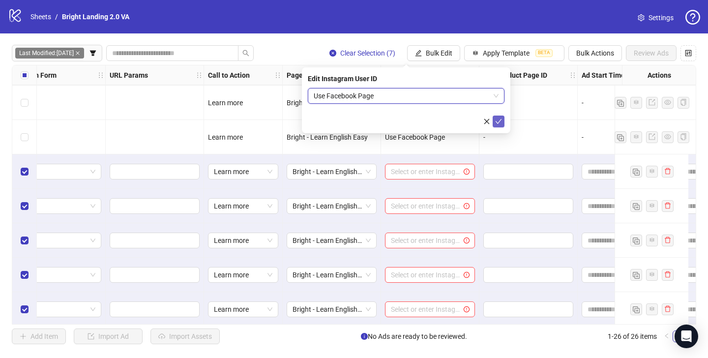
click at [497, 126] on button "submit" at bounding box center [499, 122] width 12 height 12
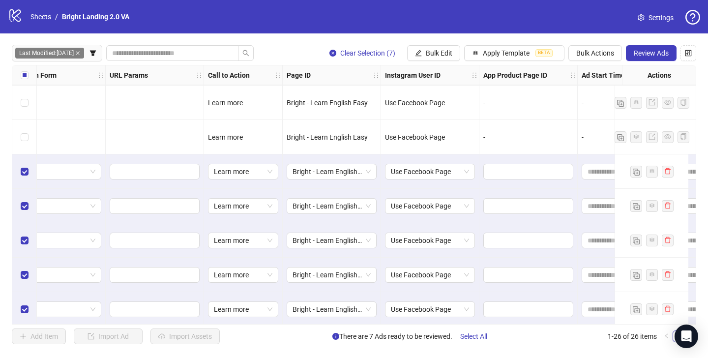
scroll to position [660, 1361]
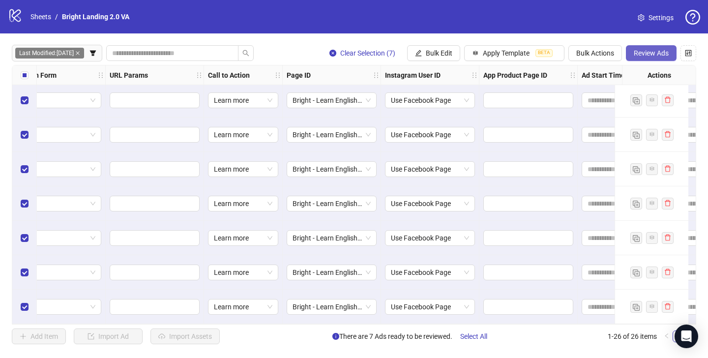
click at [659, 55] on span "Review Ads" at bounding box center [651, 53] width 35 height 8
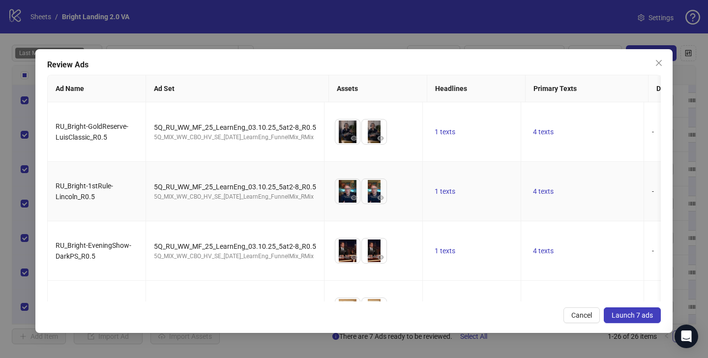
scroll to position [225, 0]
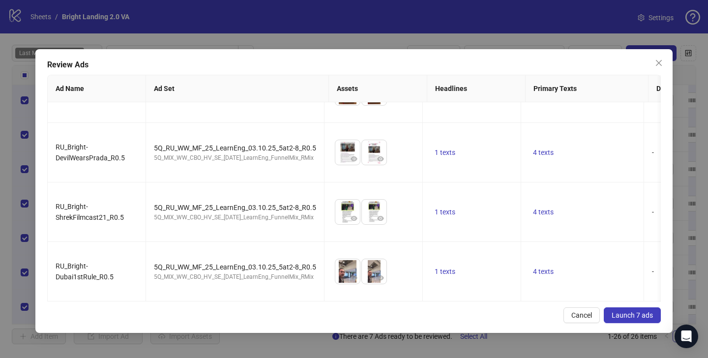
click at [632, 316] on span "Launch 7 ads" at bounding box center [632, 315] width 41 height 8
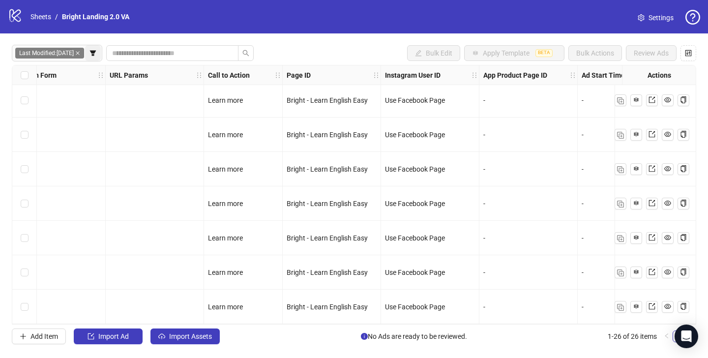
click at [86, 54] on button "button" at bounding box center [93, 53] width 16 height 16
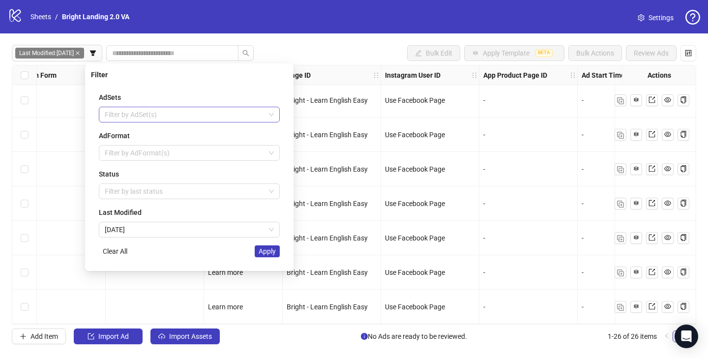
click at [128, 110] on div at bounding box center [184, 115] width 167 height 14
click at [163, 234] on span "[DATE]" at bounding box center [189, 229] width 169 height 15
click at [170, 192] on div at bounding box center [184, 192] width 167 height 14
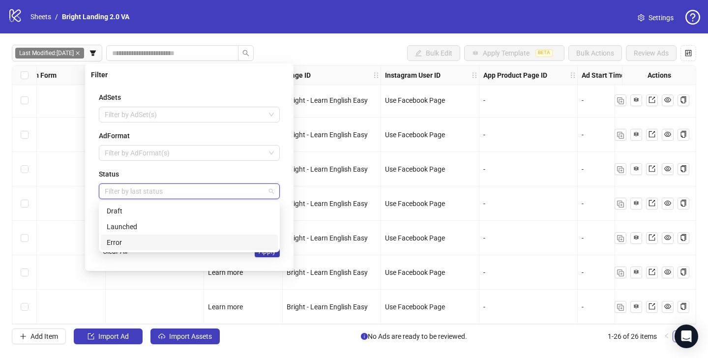
click at [167, 241] on div "Error" at bounding box center [189, 242] width 165 height 11
click at [275, 255] on span "Apply" at bounding box center [267, 251] width 17 height 8
